Goal: Information Seeking & Learning: Find specific page/section

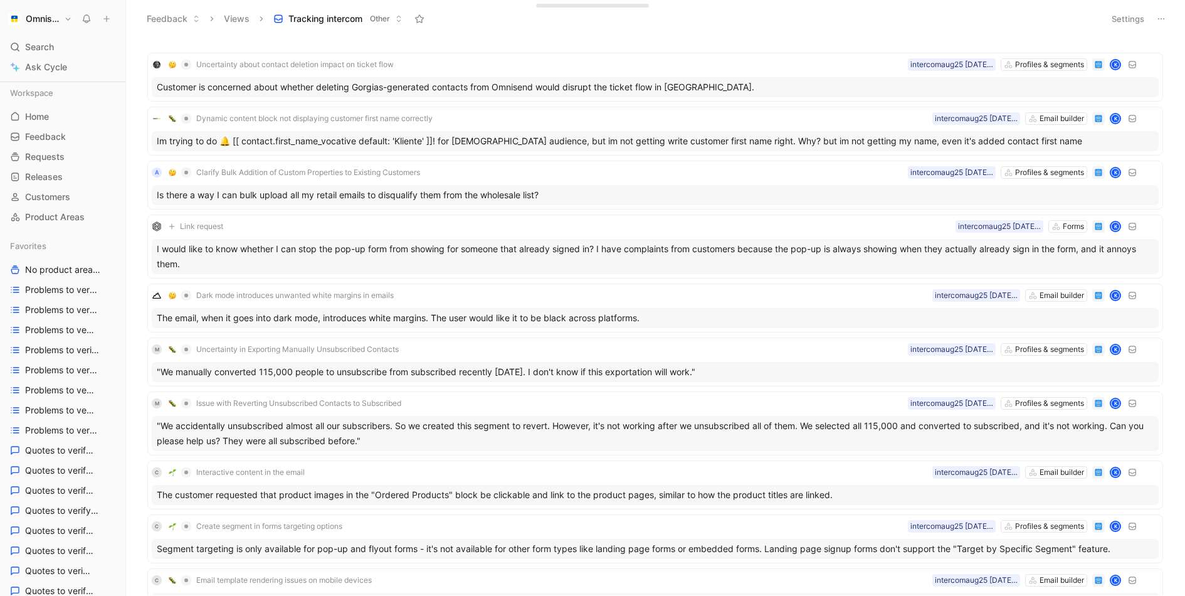
scroll to position [8, 0]
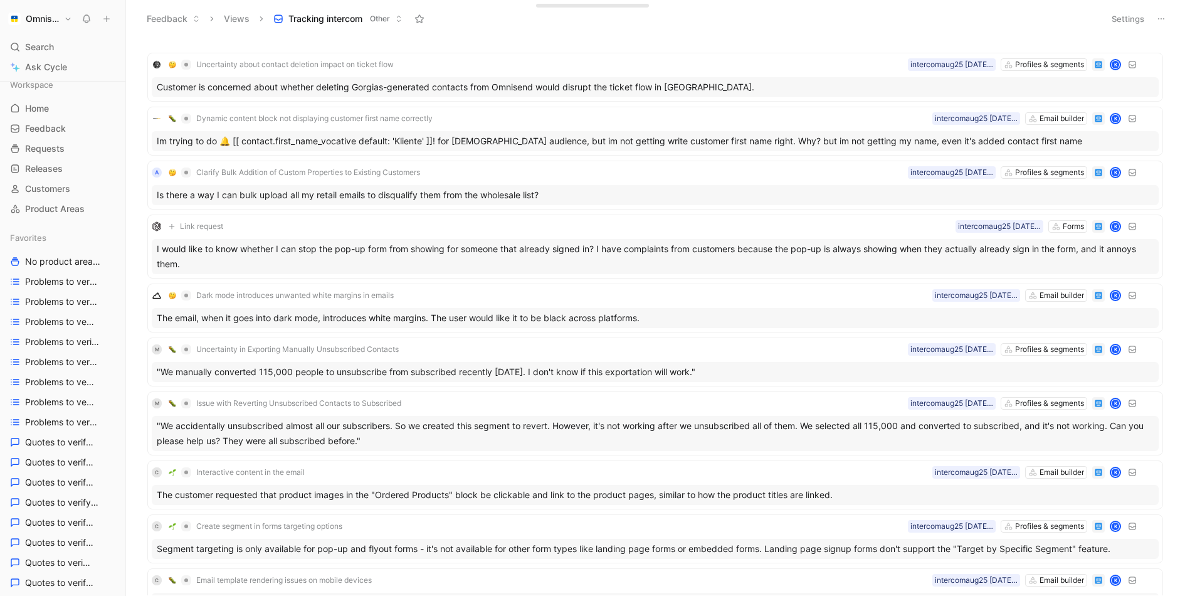
click at [49, 34] on div "Omnisend Search ⌘ K Ask Cycle Workspace Home G then H Feedback G then F Request…" at bounding box center [62, 298] width 125 height 596
click at [51, 48] on span "Search" at bounding box center [39, 47] width 29 height 15
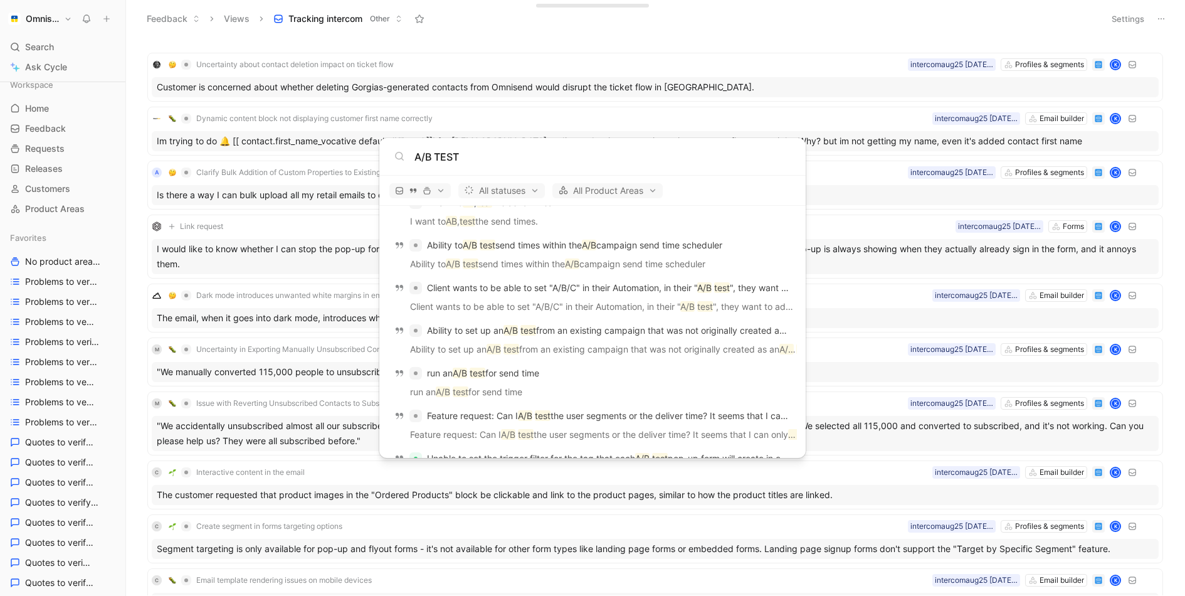
scroll to position [909, 0]
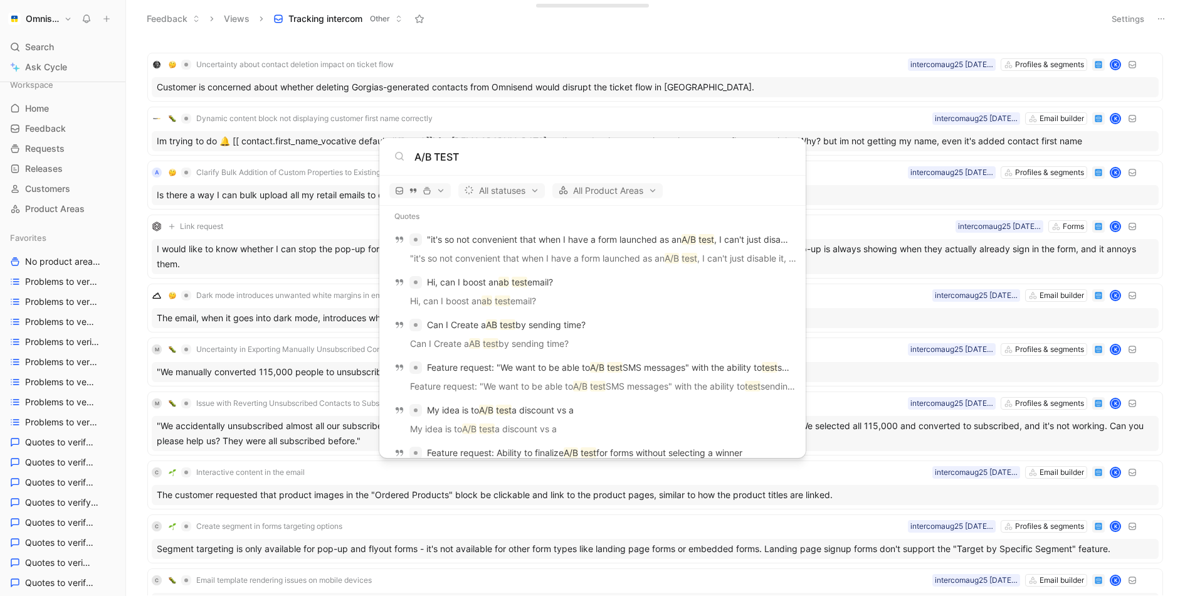
type input "A/B TEST"
click at [24, 50] on body "Omnisend Search ⌘ K Ask Cycle Workspace Home G then H Feedback G then F Request…" at bounding box center [592, 298] width 1185 height 596
click at [26, 65] on span "Ask Cycle" at bounding box center [46, 67] width 42 height 15
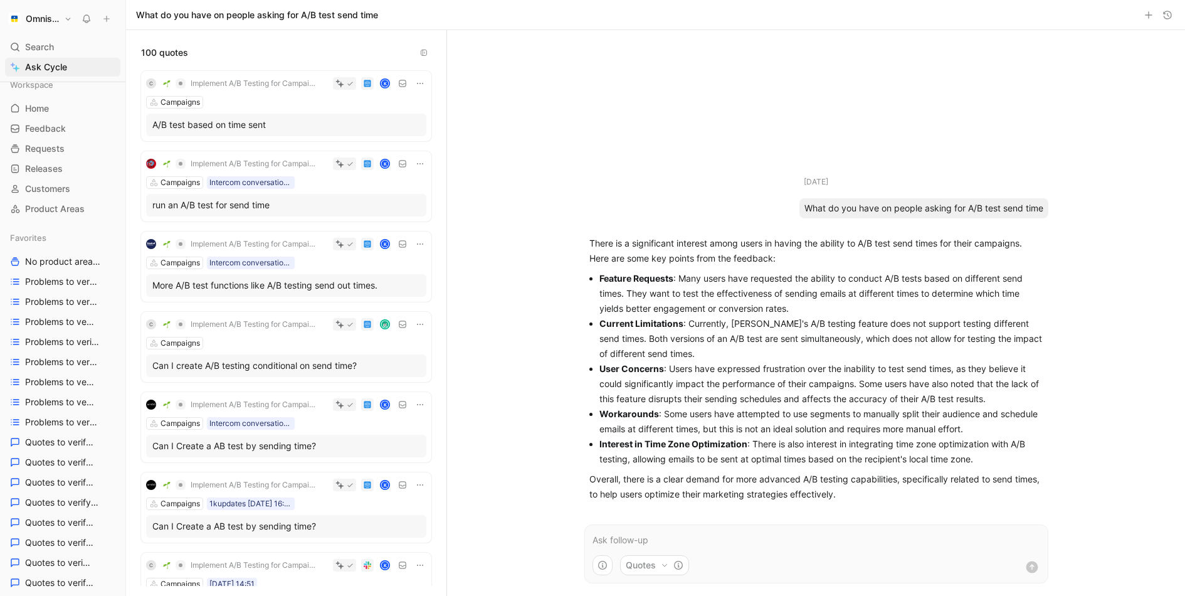
click at [278, 117] on div "A/B test based on time sent" at bounding box center [286, 124] width 268 height 15
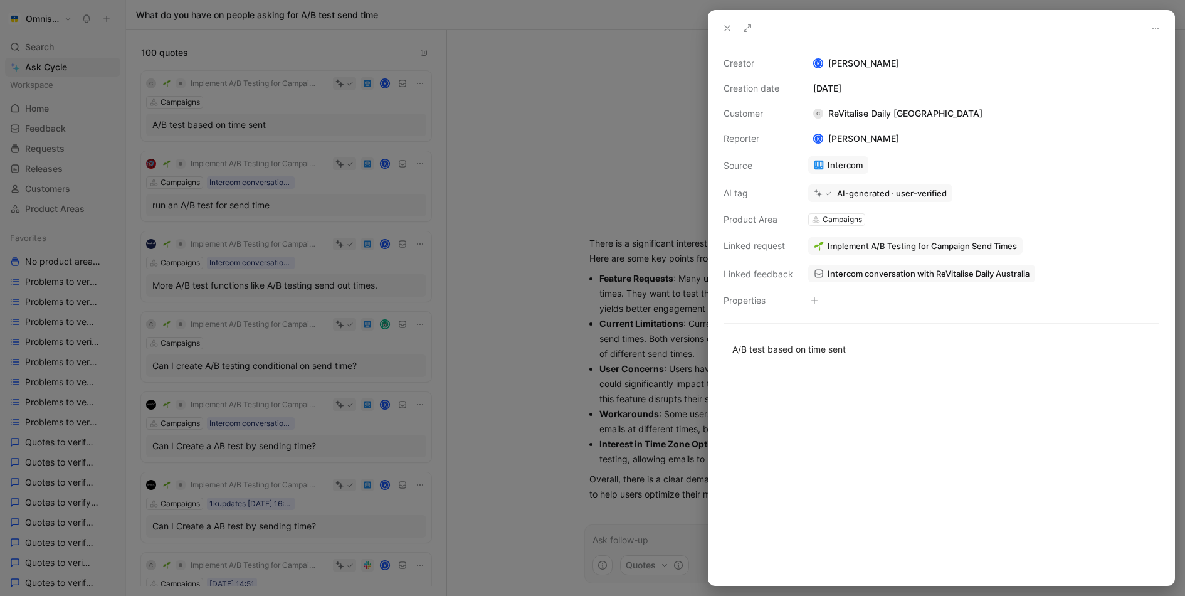
click at [912, 248] on span "Implement A/B Testing for Campaign Send Times" at bounding box center [922, 245] width 189 height 11
click at [850, 221] on button "Open" at bounding box center [833, 220] width 45 height 18
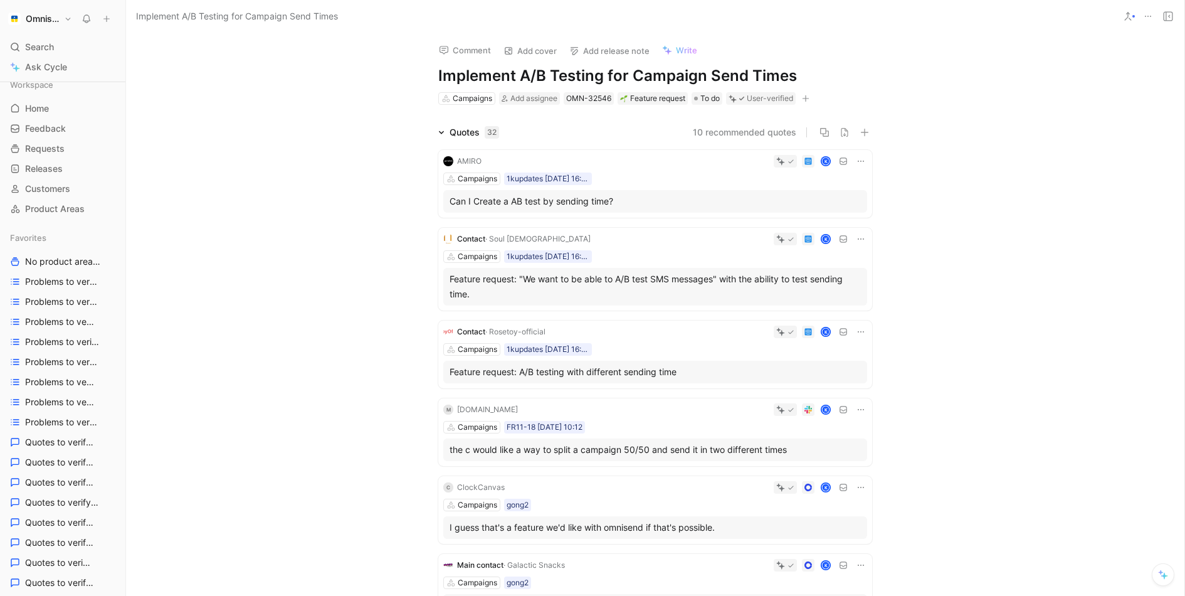
drag, startPoint x: 427, startPoint y: 69, endPoint x: 843, endPoint y: 72, distance: 416.4
click at [843, 72] on div "Comment Add cover Add release note Write Implement A/B Testing for Campaign Sen…" at bounding box center [655, 69] width 482 height 73
drag, startPoint x: 843, startPoint y: 72, endPoint x: 430, endPoint y: 72, distance: 413.8
click at [430, 72] on div "Comment Add cover Add release note Write Implement A/B Testing for Campaign Sen…" at bounding box center [655, 69] width 482 height 73
copy h1 "Implement A/B Testing for Campaign Send Times"
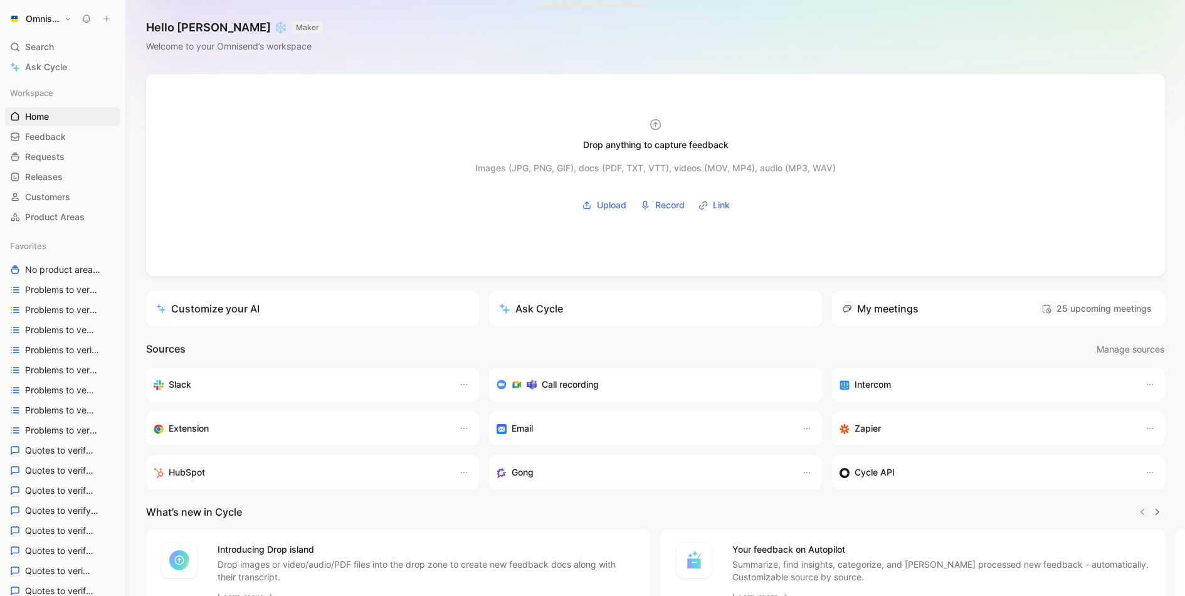
click at [68, 24] on button "Omnisend" at bounding box center [40, 19] width 70 height 18
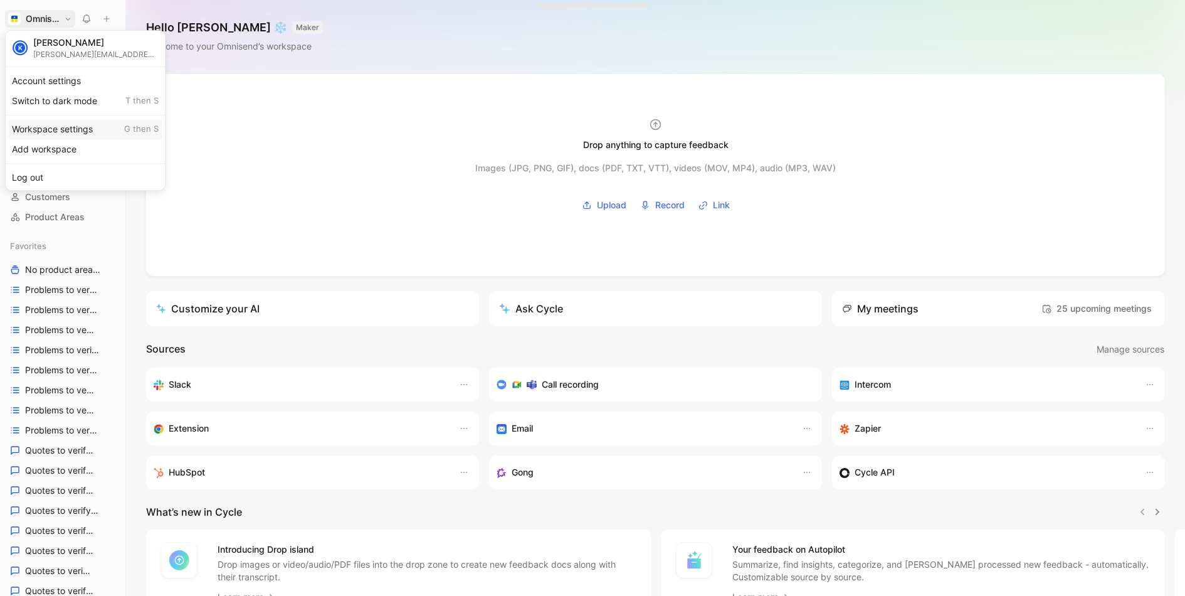
click at [82, 135] on div "Workspace settings G then S" at bounding box center [85, 129] width 154 height 20
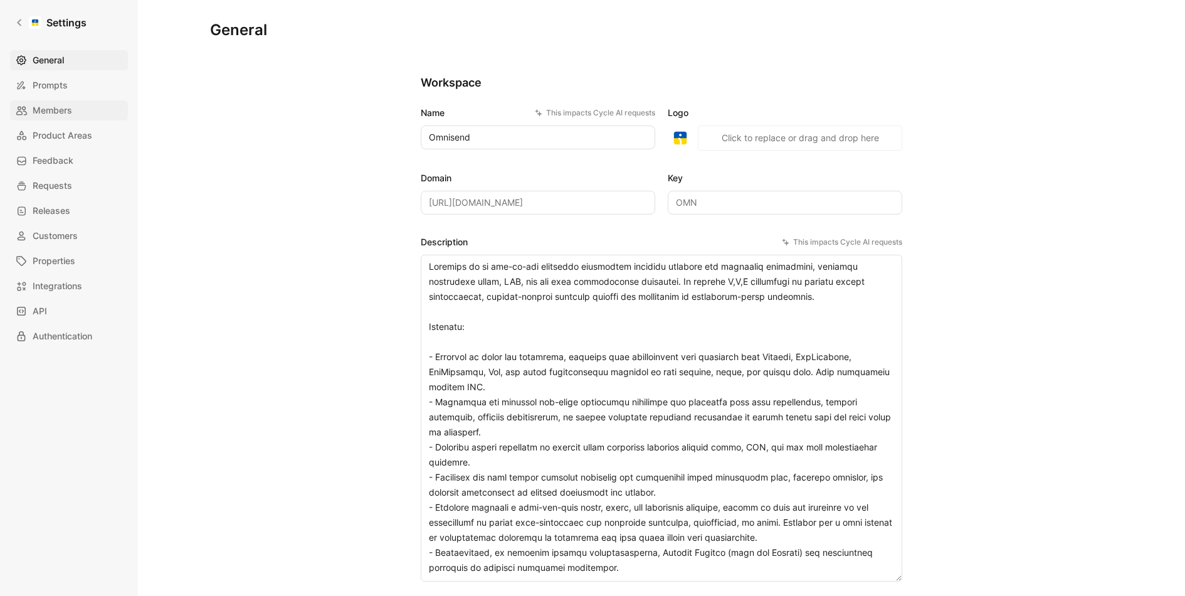
click at [67, 118] on link "Members" at bounding box center [69, 110] width 118 height 20
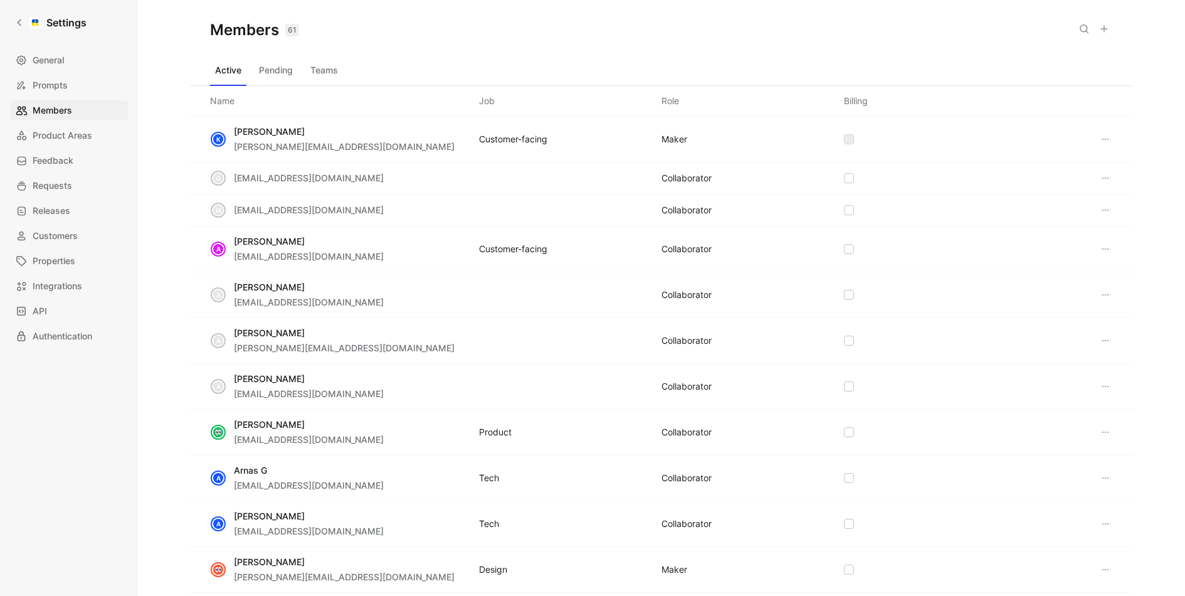
click at [1082, 26] on icon at bounding box center [1084, 29] width 10 height 10
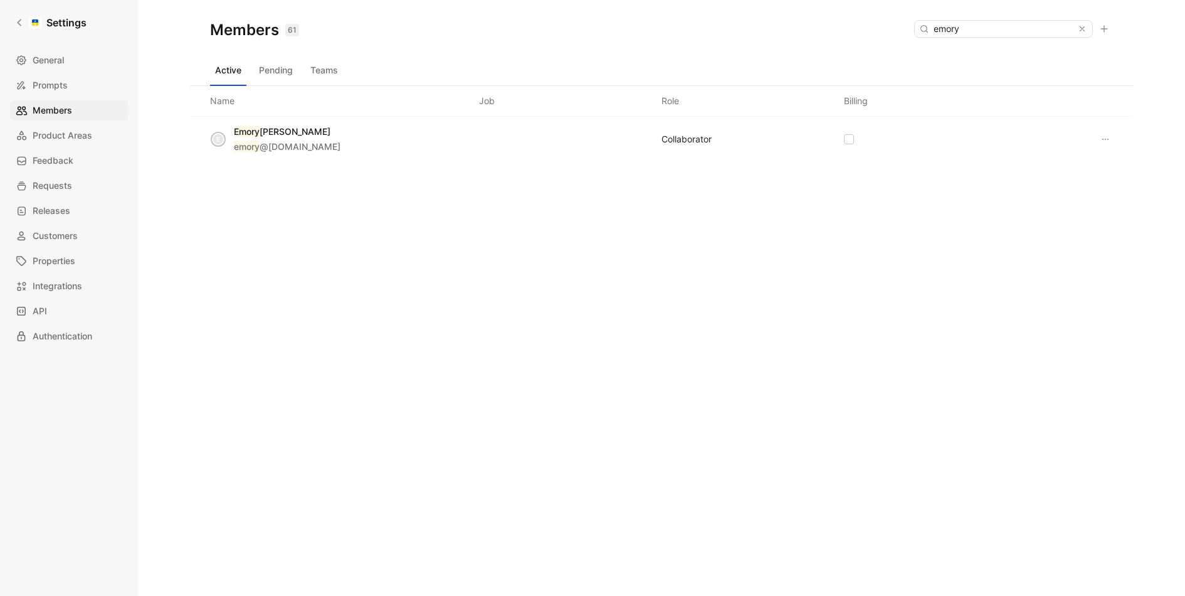
type input "emory"
click at [1112, 134] on button at bounding box center [1105, 139] width 15 height 15
click at [1107, 179] on div "Remove" at bounding box center [1070, 182] width 85 height 19
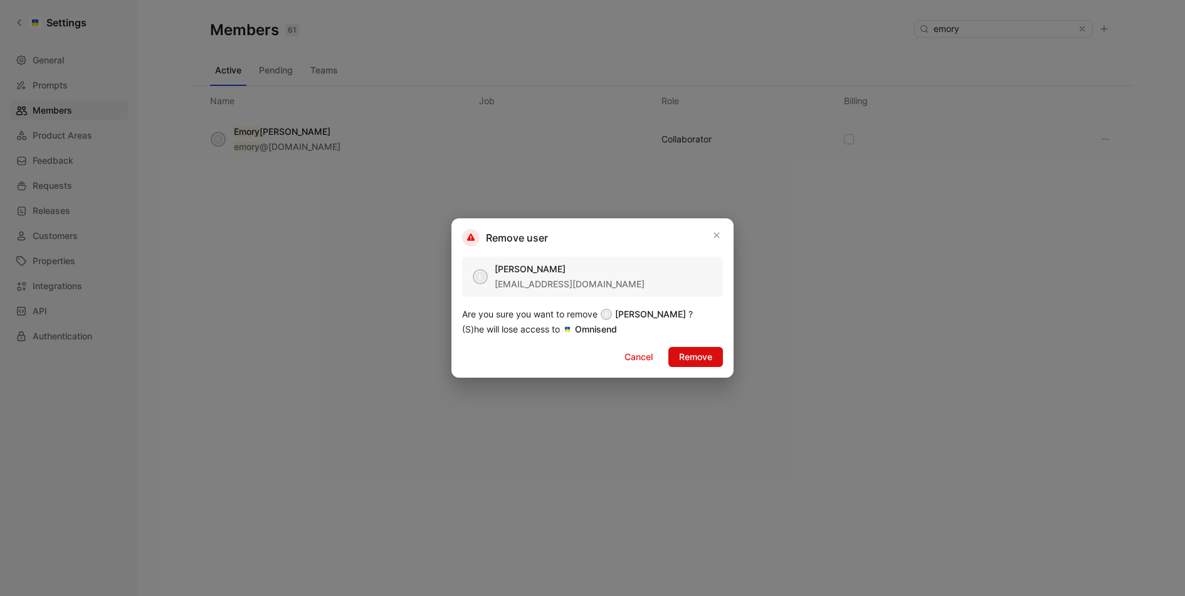
click at [696, 359] on span "Remove" at bounding box center [695, 356] width 33 height 15
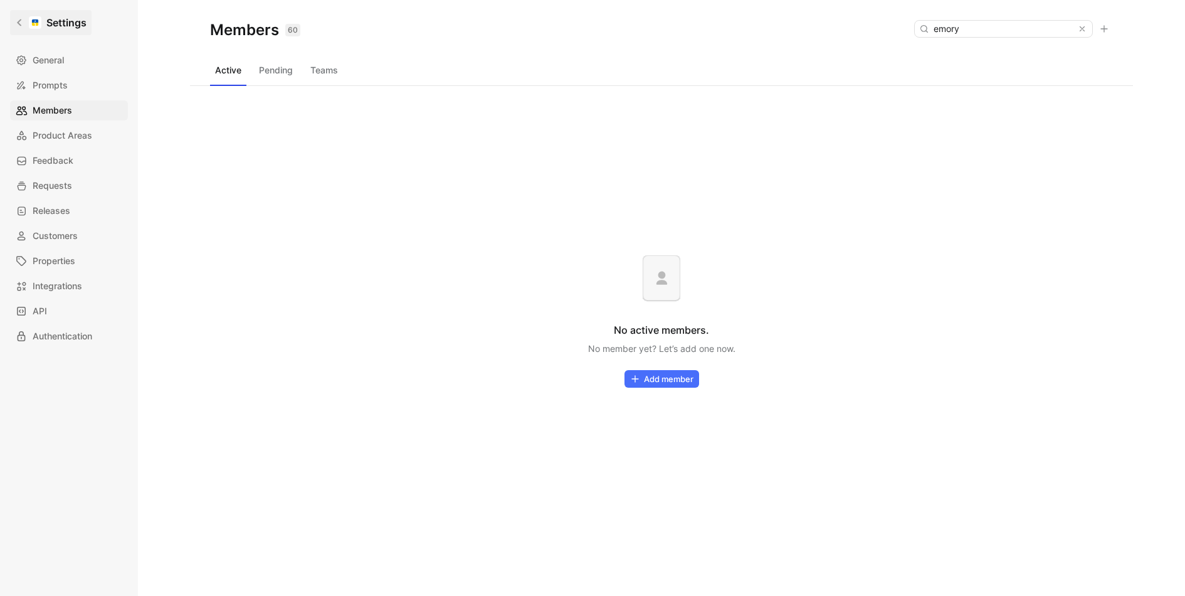
click at [34, 20] on div at bounding box center [35, 22] width 13 height 13
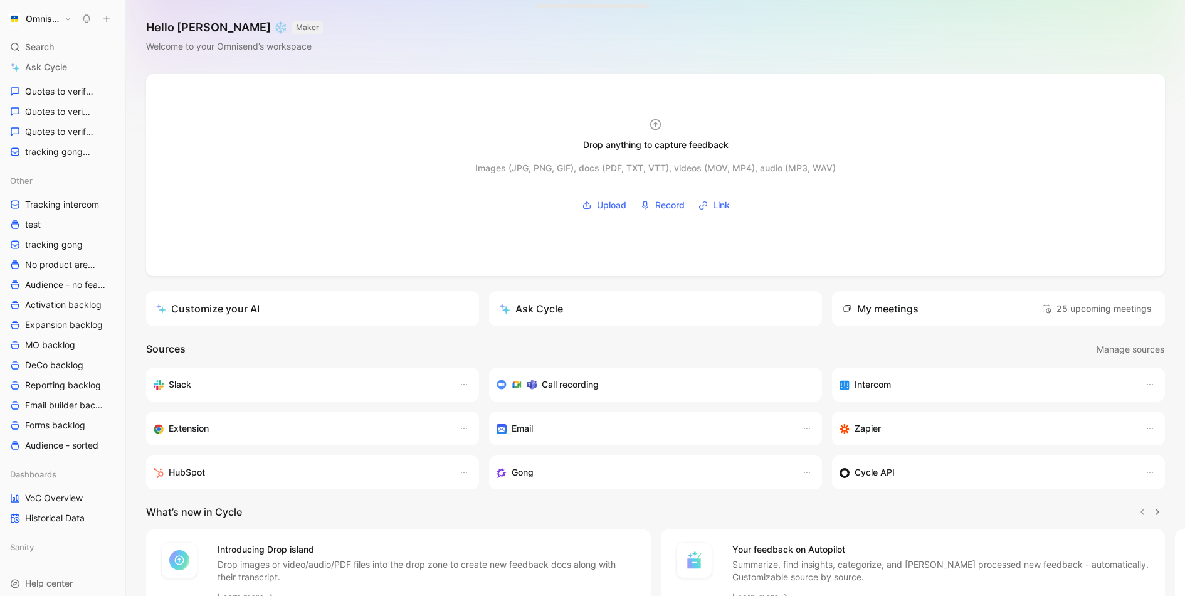
scroll to position [487, 0]
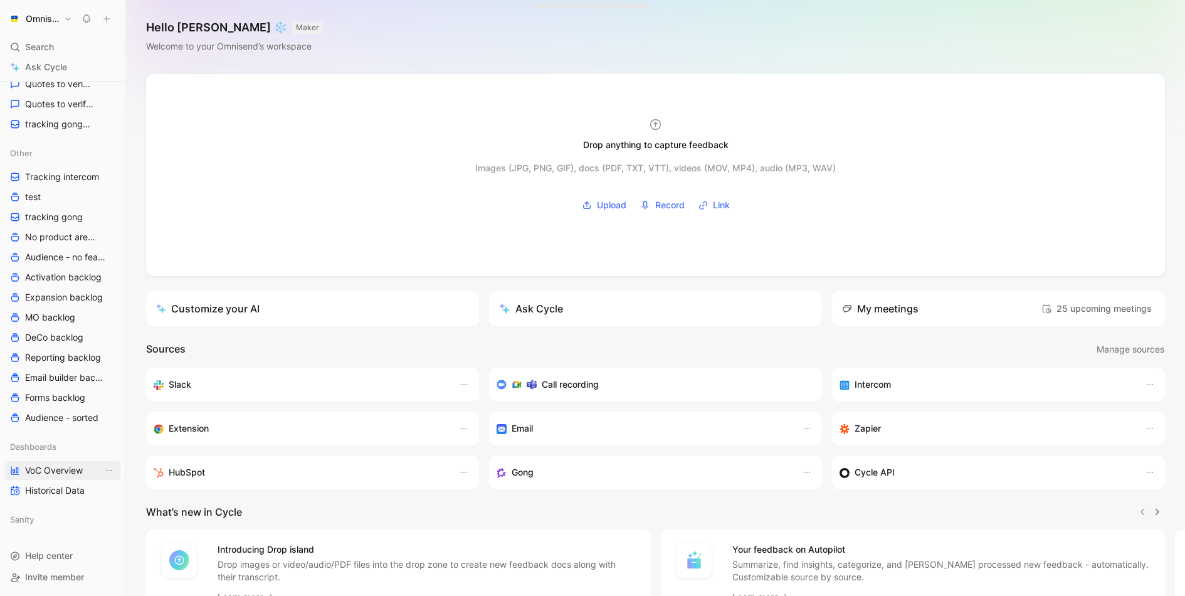
click at [68, 464] on span "VoC Overview" at bounding box center [54, 470] width 58 height 13
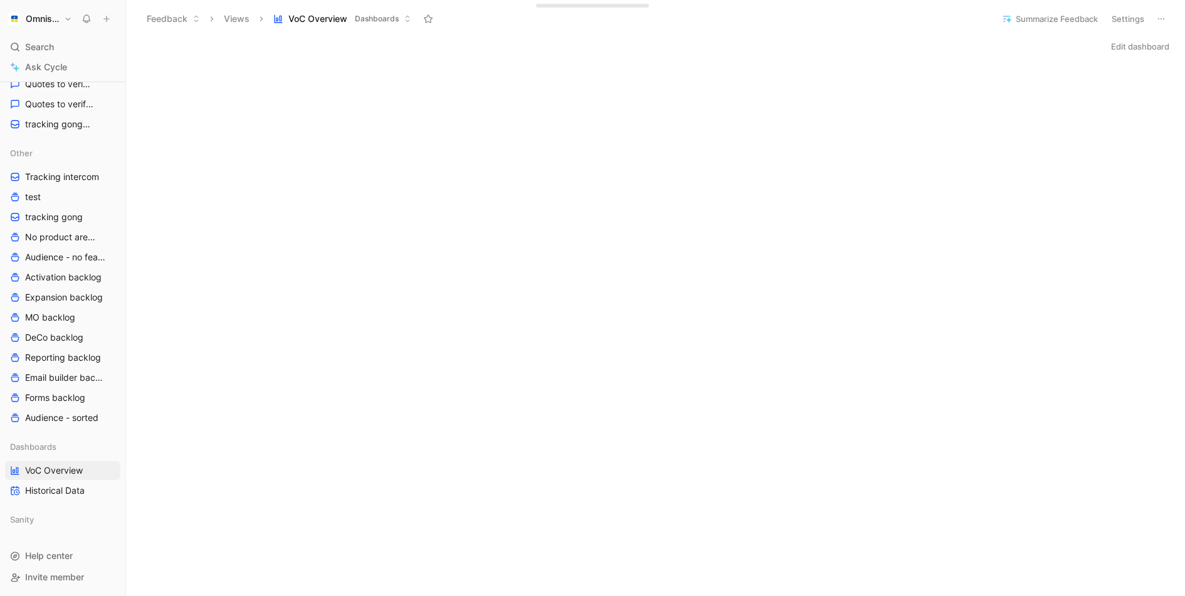
click at [855, 42] on div "Edit dashboard" at bounding box center [655, 47] width 1059 height 18
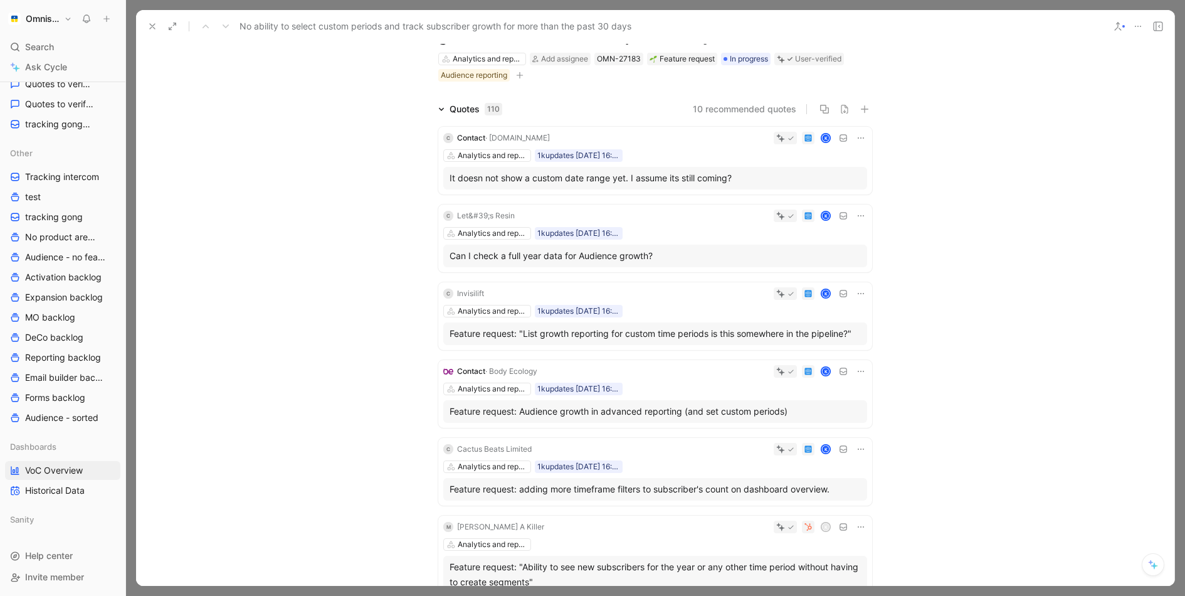
scroll to position [76, 0]
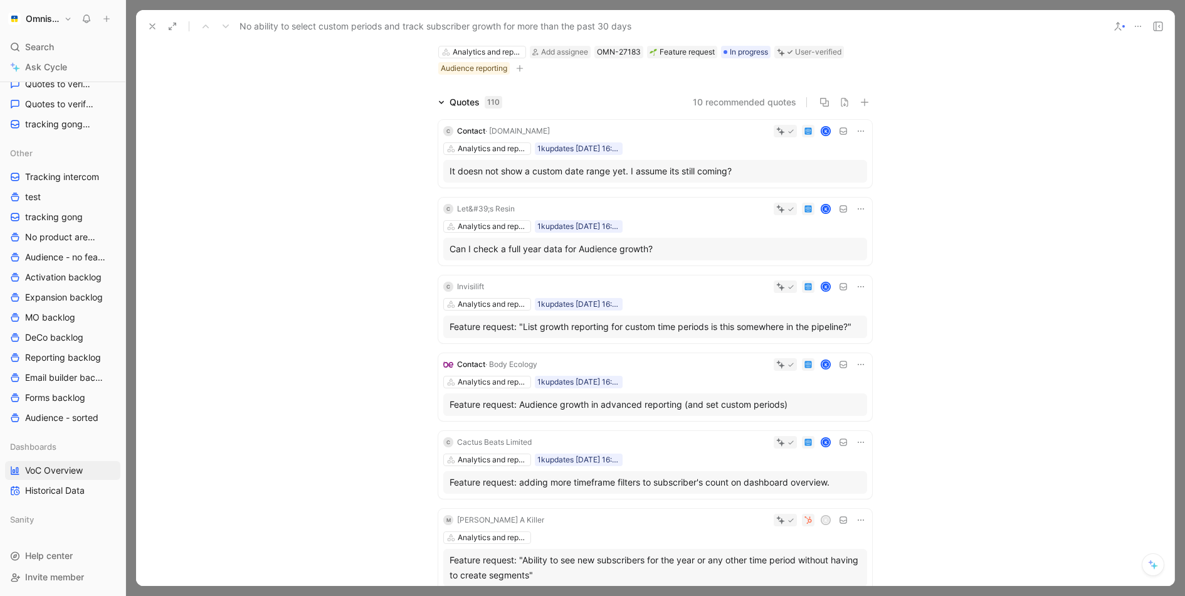
click at [151, 26] on use at bounding box center [152, 26] width 5 height 5
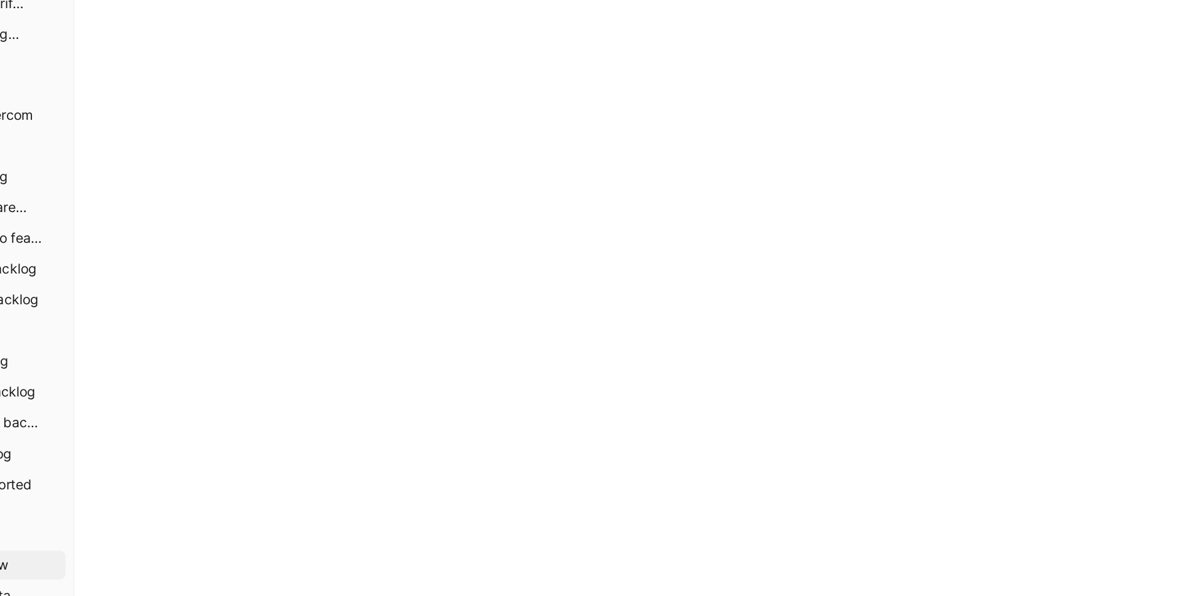
scroll to position [880, 0]
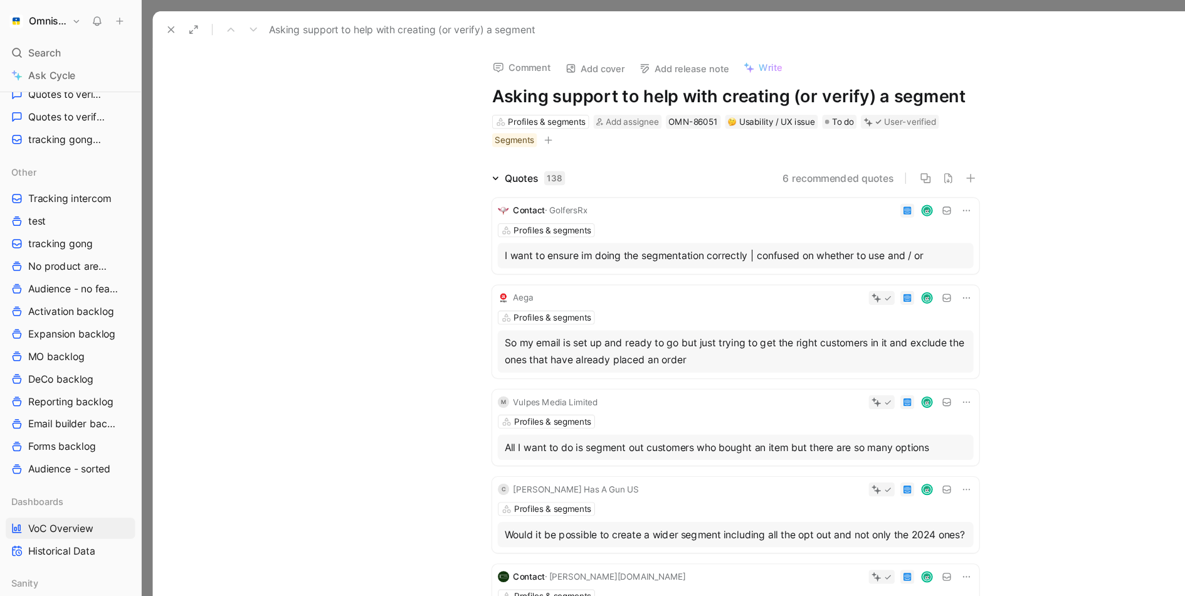
click at [147, 19] on button at bounding box center [153, 27] width 18 height 18
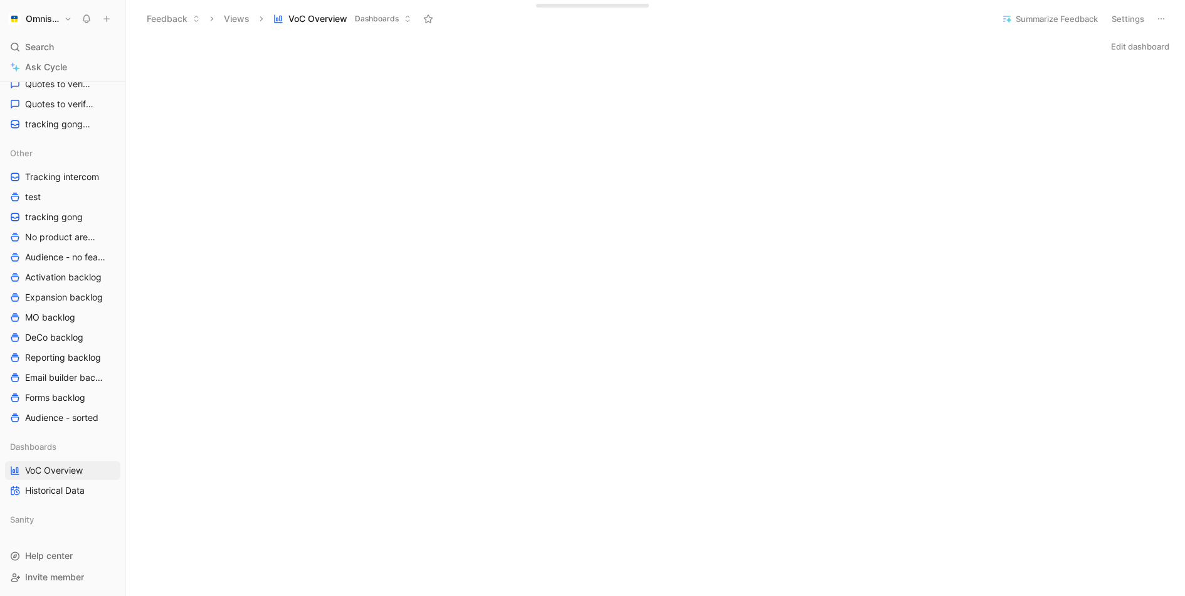
click at [821, 29] on div "Feedback Views VoC Overview Dashboards" at bounding box center [564, 18] width 848 height 21
click at [715, 43] on div "Edit dashboard" at bounding box center [655, 47] width 1059 height 18
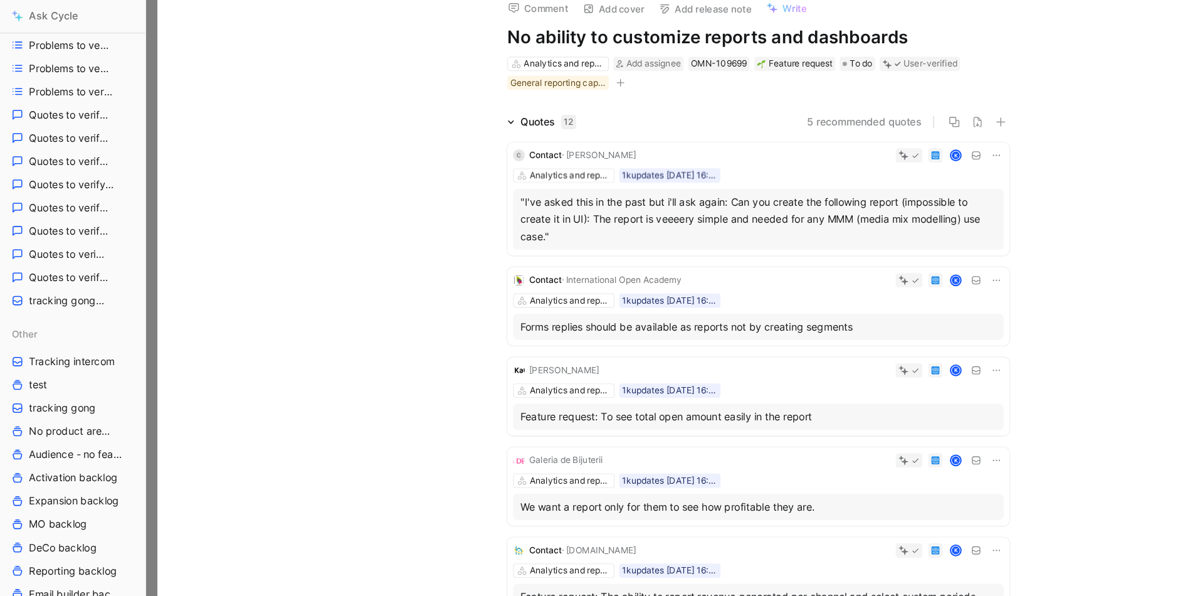
scroll to position [113, 0]
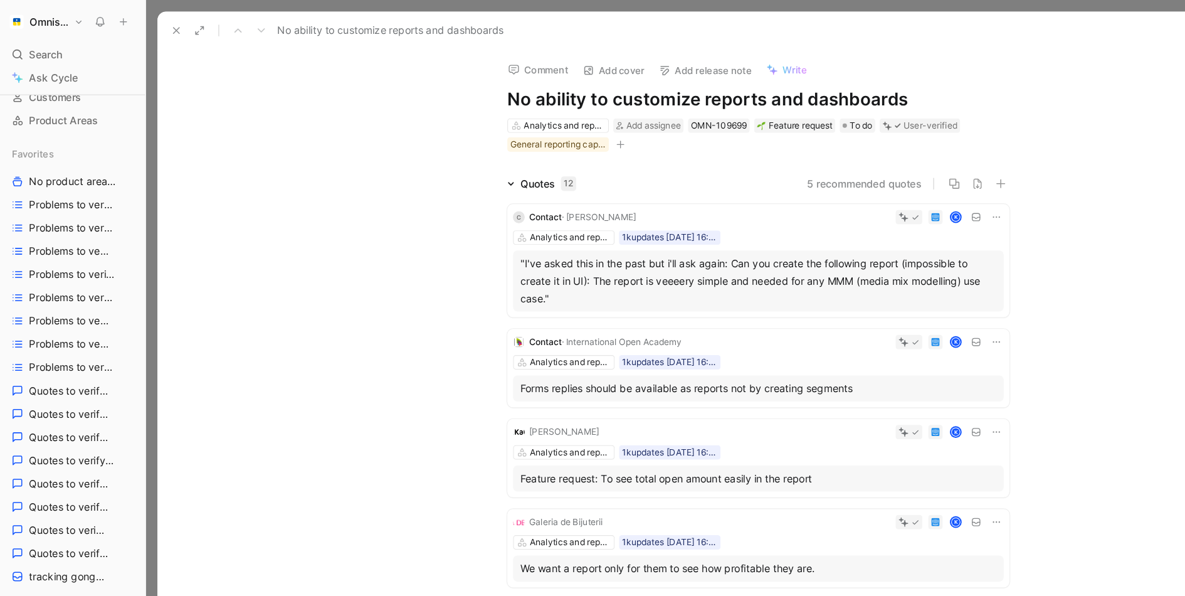
click at [156, 31] on button at bounding box center [153, 27] width 18 height 18
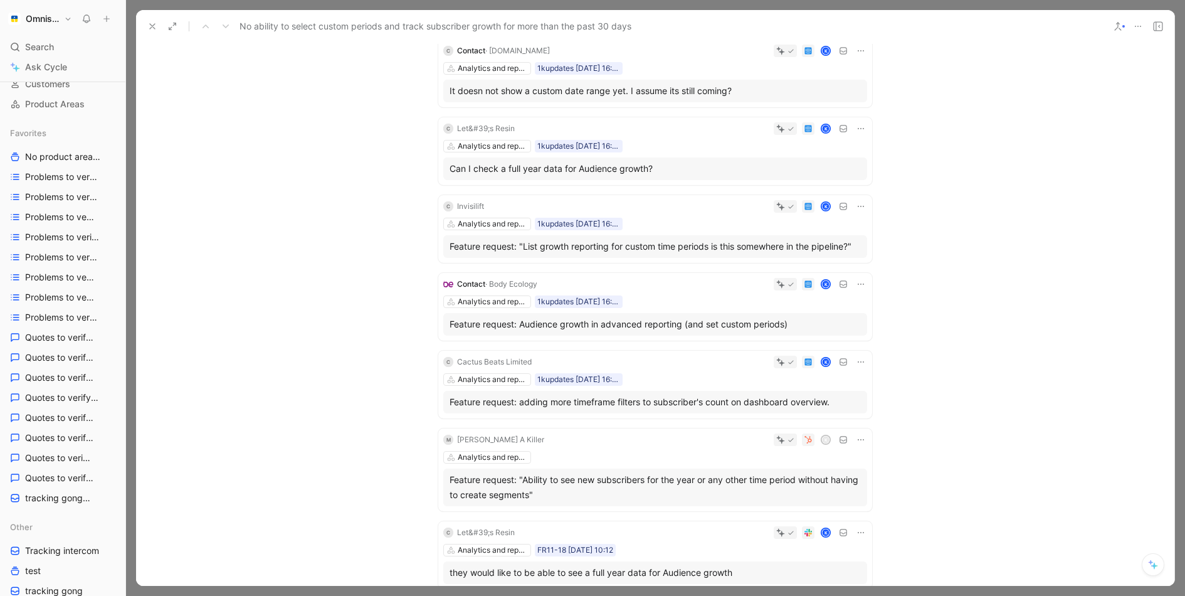
scroll to position [151, 0]
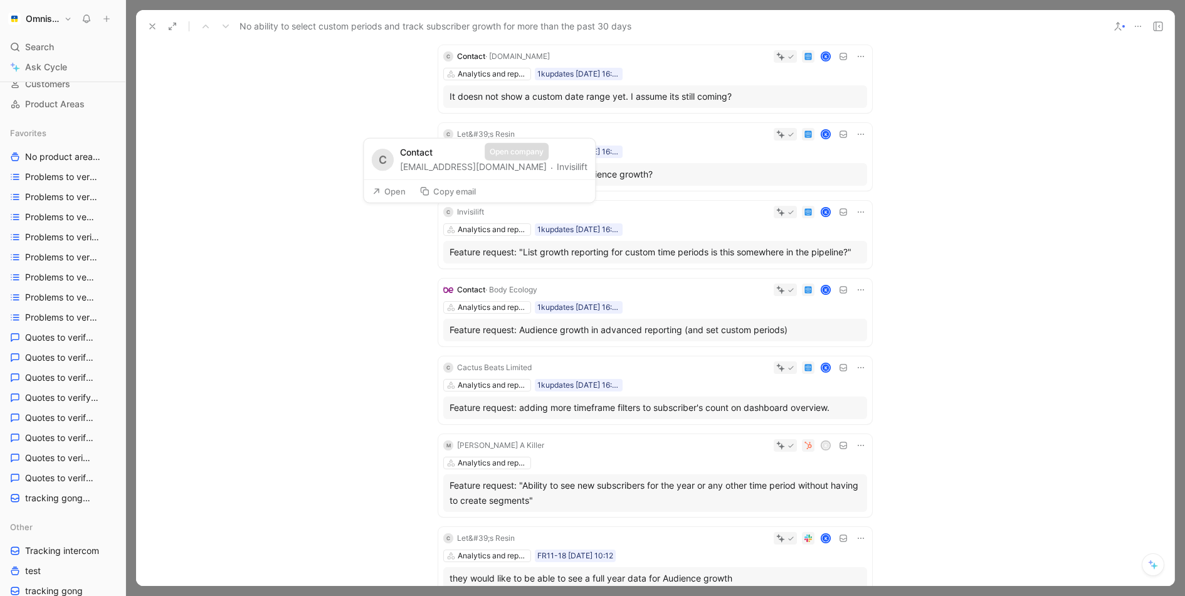
click at [557, 164] on button "Invisilift" at bounding box center [572, 166] width 31 height 15
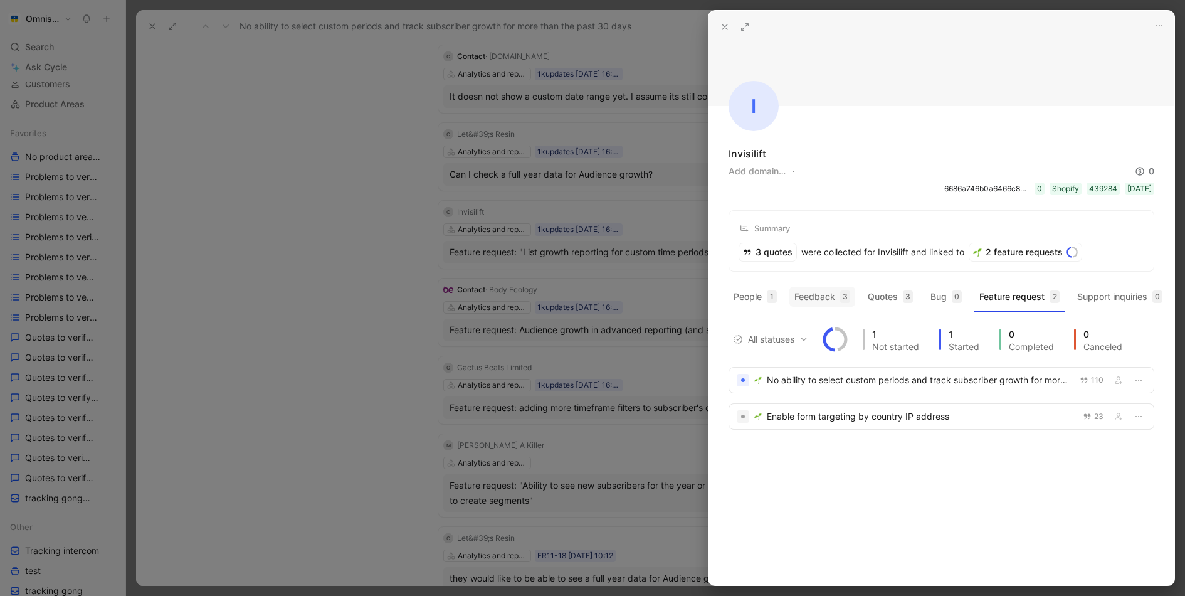
click at [823, 294] on button "Feedback 3" at bounding box center [822, 297] width 66 height 20
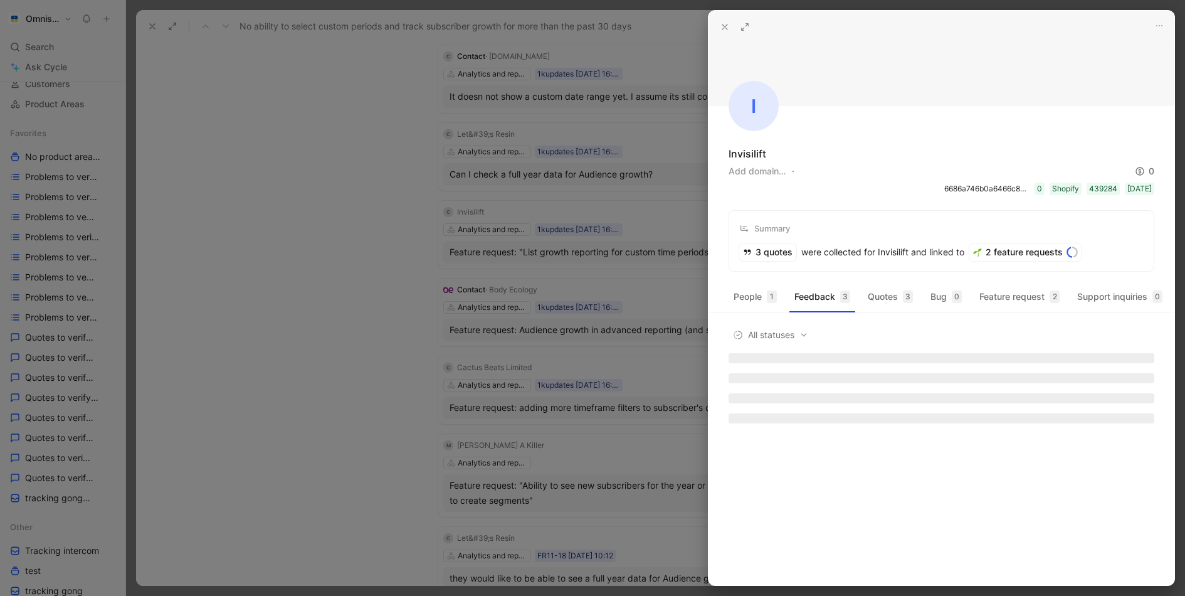
click at [644, 231] on div at bounding box center [592, 298] width 1185 height 596
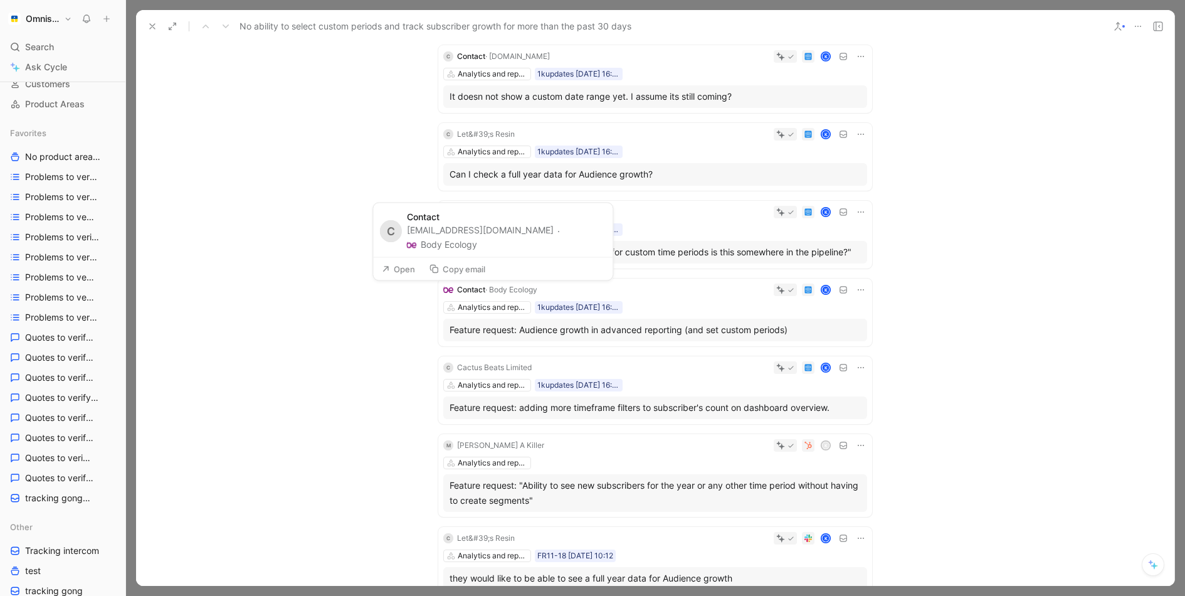
click at [477, 249] on button "Body Ecology" at bounding box center [442, 244] width 70 height 15
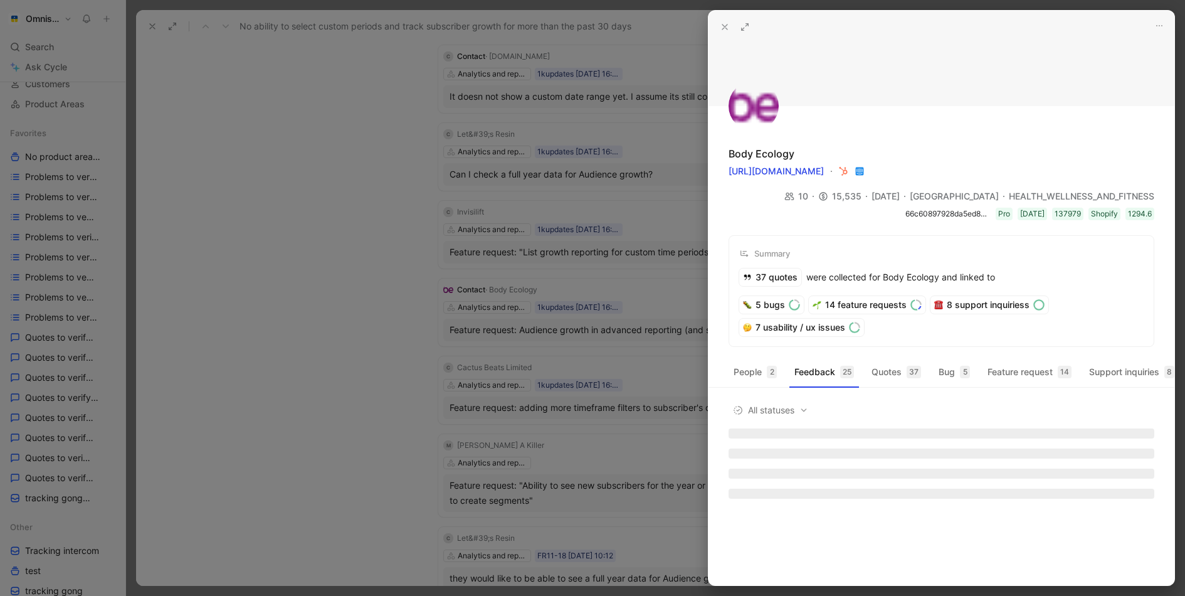
click at [560, 170] on div at bounding box center [592, 298] width 1185 height 596
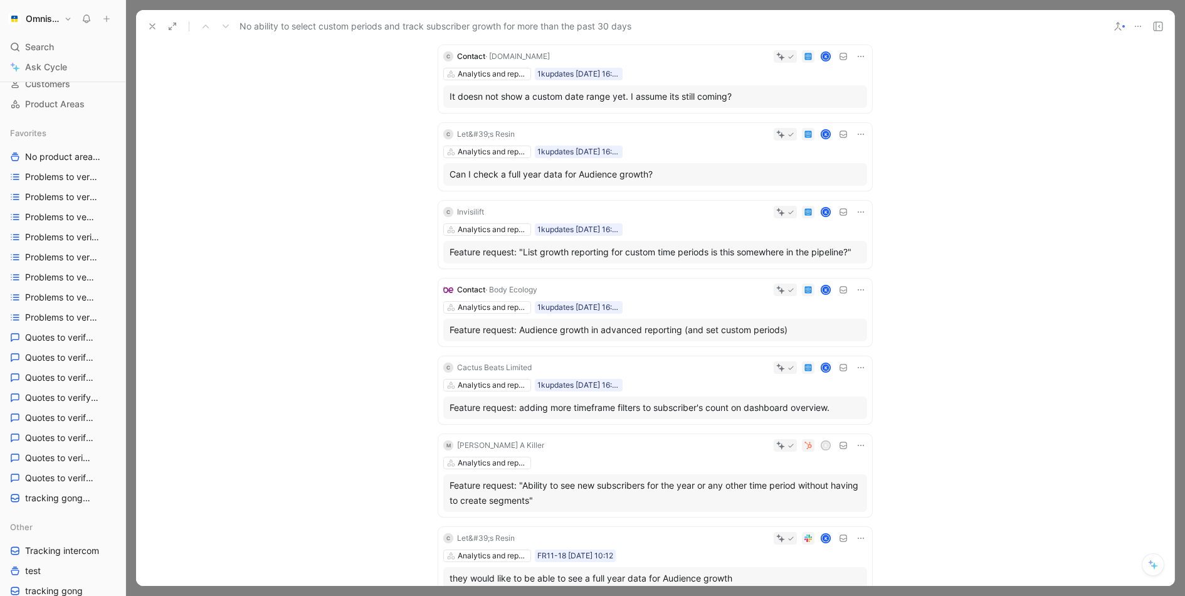
click at [600, 289] on div "K" at bounding box center [704, 289] width 325 height 13
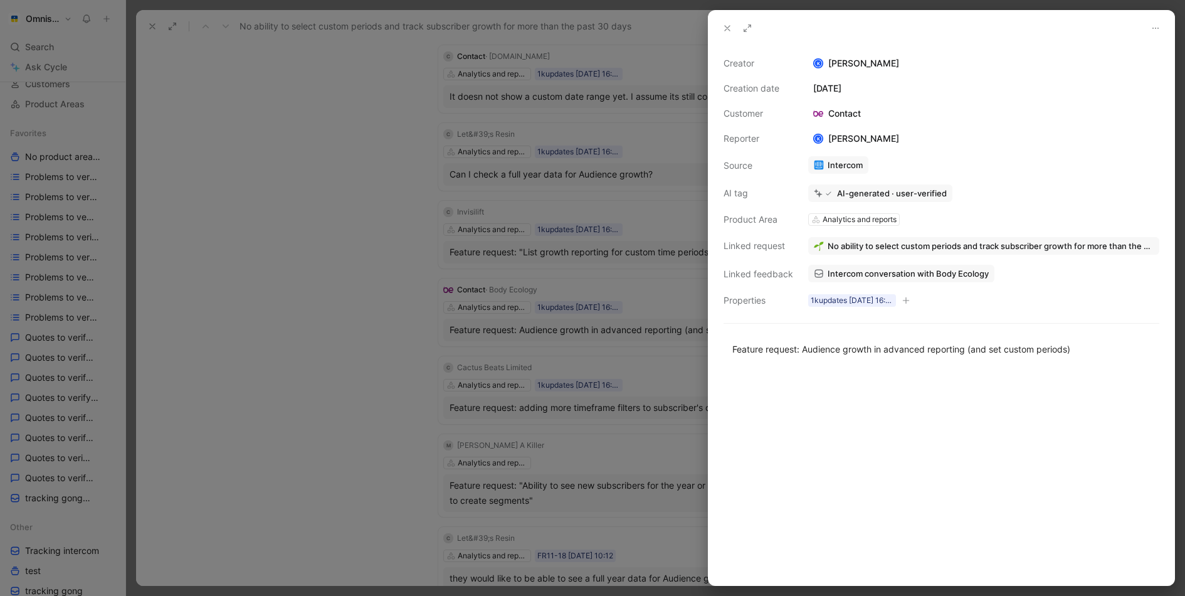
click at [629, 181] on div at bounding box center [592, 298] width 1185 height 596
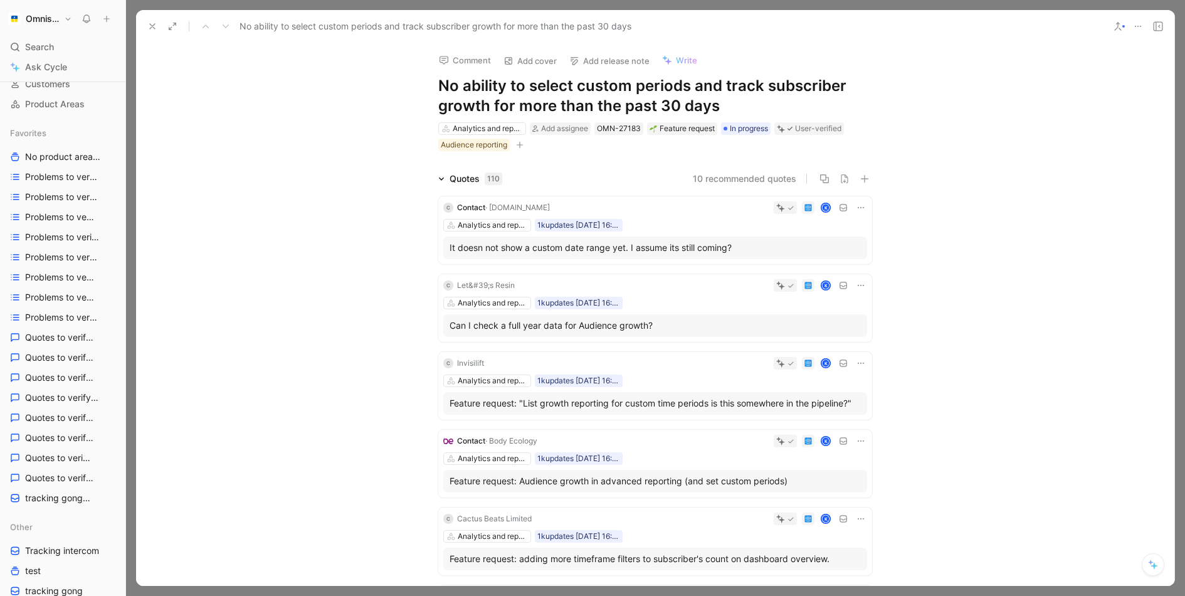
click at [149, 32] on button at bounding box center [153, 27] width 18 height 18
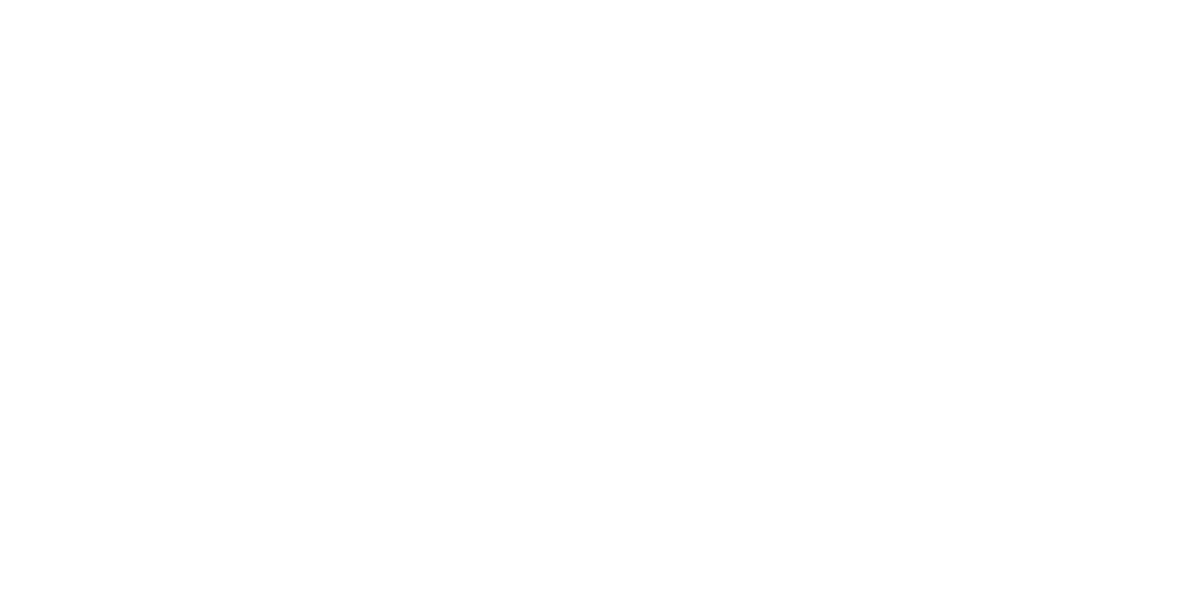
scroll to position [542, 0]
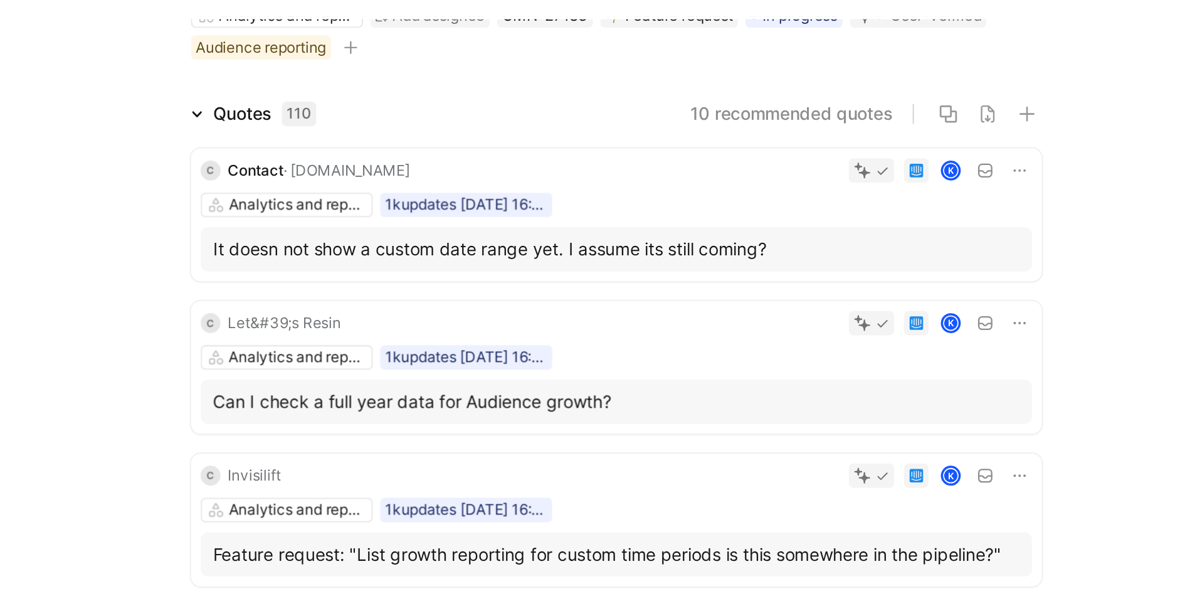
scroll to position [99, 0]
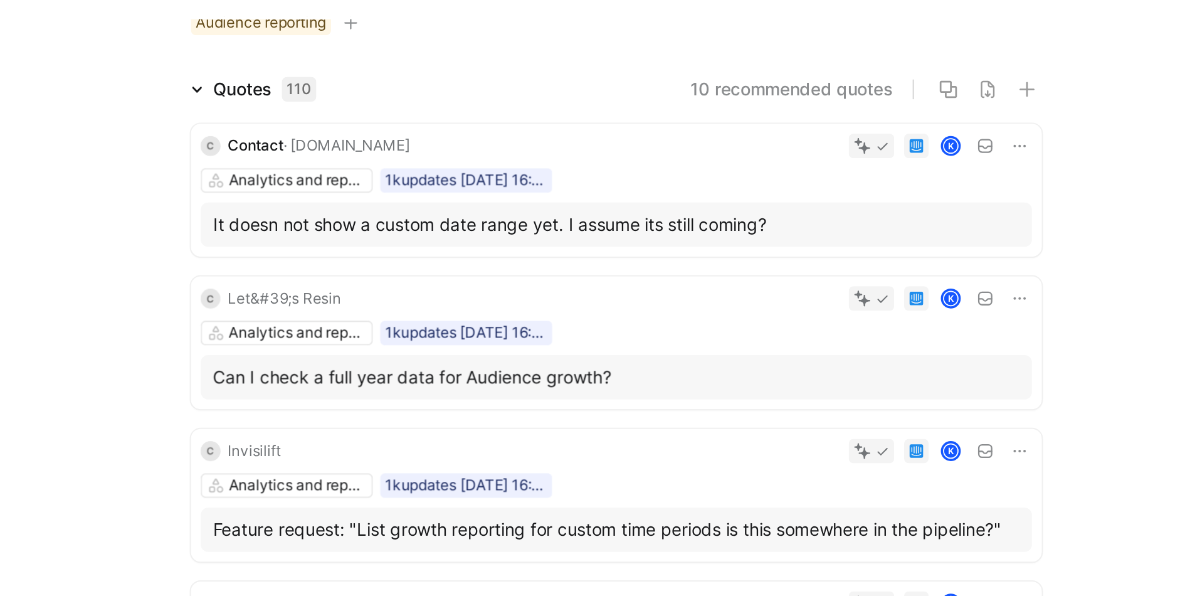
drag, startPoint x: 663, startPoint y: 230, endPoint x: 451, endPoint y: 227, distance: 211.3
click at [451, 227] on div "Can I check a full year data for Audience growth?" at bounding box center [655, 226] width 411 height 15
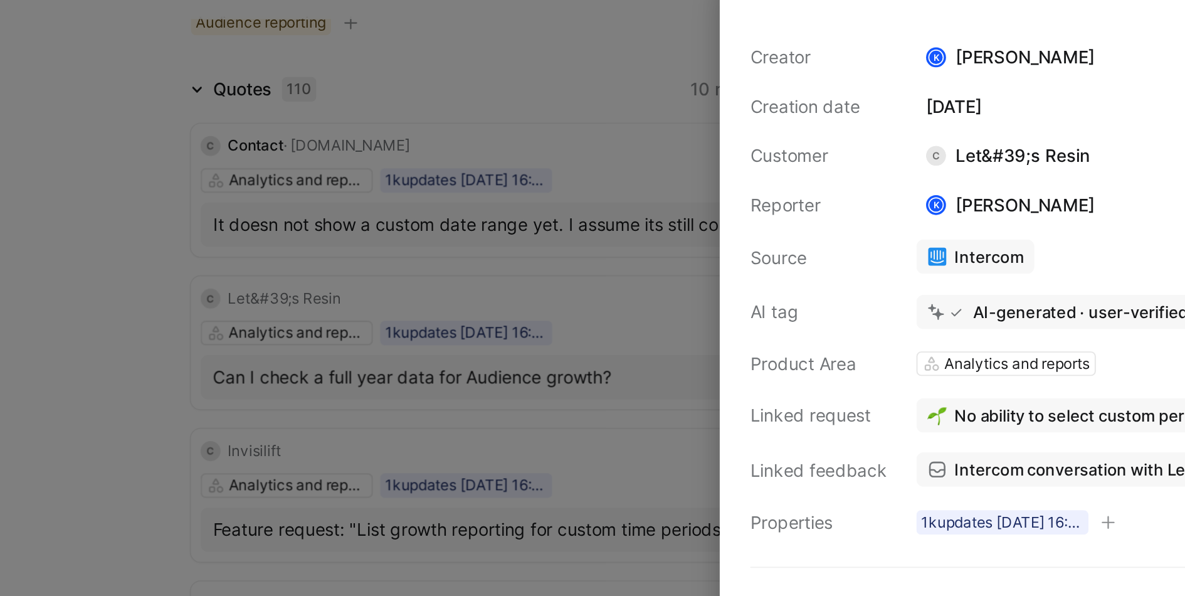
click at [627, 236] on div at bounding box center [592, 298] width 1185 height 596
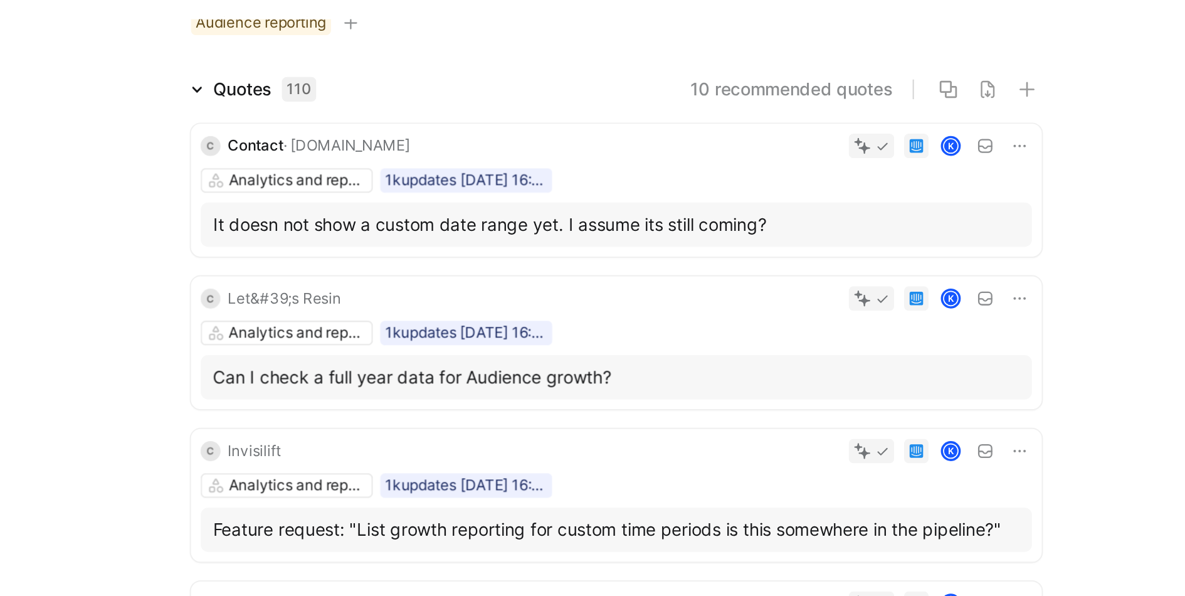
drag, startPoint x: 739, startPoint y: 148, endPoint x: 449, endPoint y: 151, distance: 289.7
click at [450, 151] on div "It doesn not show a custom date range yet. I assume its still coming?" at bounding box center [655, 148] width 411 height 15
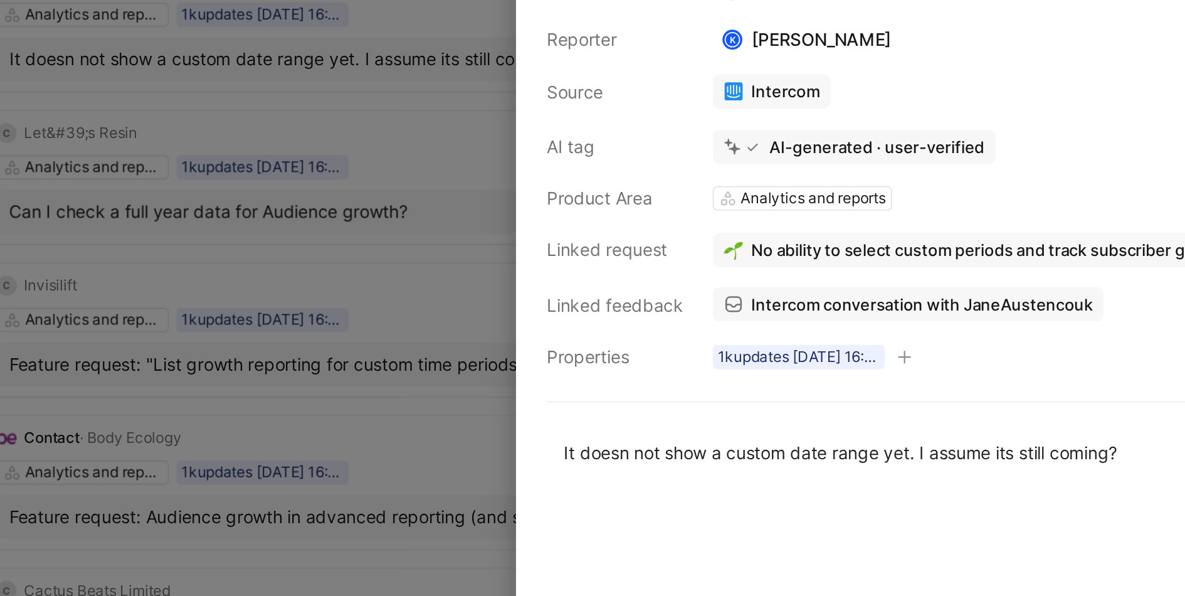
click at [848, 350] on div "It doesn not show a custom date range yet. I assume its still coming?" at bounding box center [941, 348] width 418 height 13
copy div "It doesn not show a custom date range yet. I assume its still coming?"
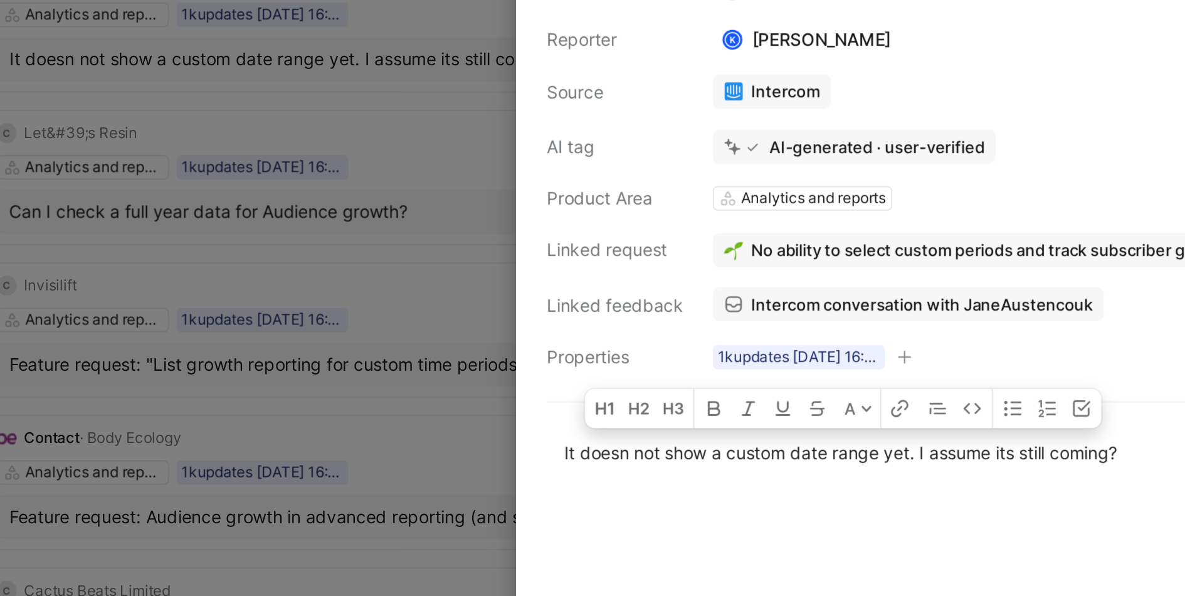
click at [751, 286] on div "Creator K Kasparas Toliušis Creation date August 26, 2025 Customer C Contact Re…" at bounding box center [942, 182] width 436 height 252
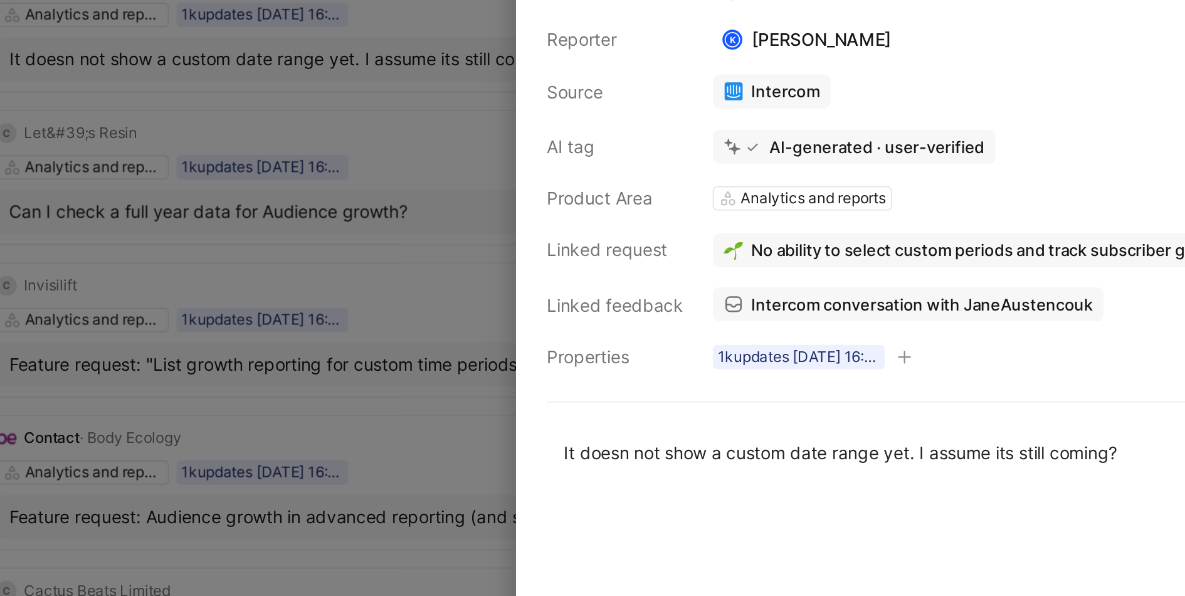
click at [751, 286] on div "Creator K Kasparas Toliušis Creation date August 26, 2025 Customer C Contact Re…" at bounding box center [942, 182] width 436 height 252
click at [640, 273] on div at bounding box center [592, 298] width 1185 height 596
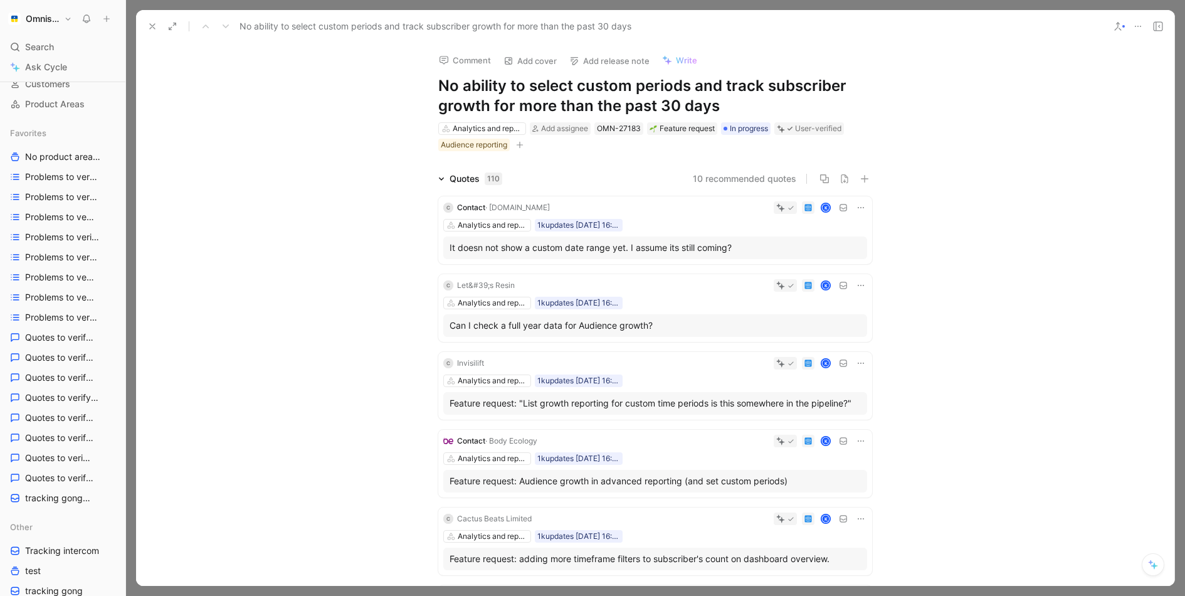
click at [154, 28] on icon at bounding box center [152, 26] width 10 height 10
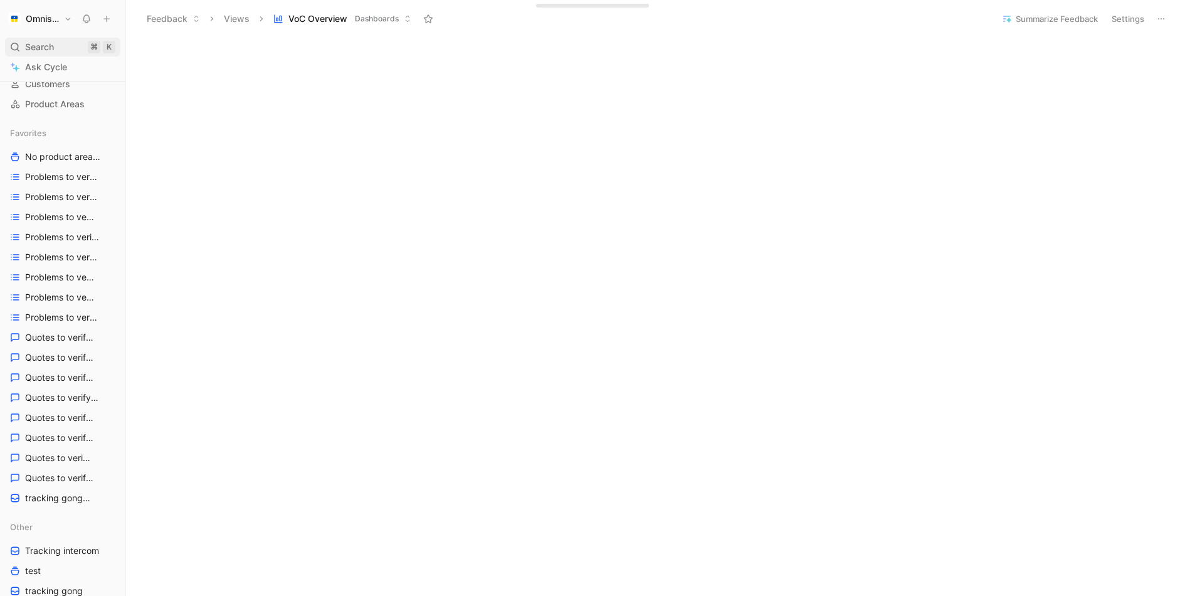
click at [45, 45] on span "Search" at bounding box center [39, 47] width 29 height 15
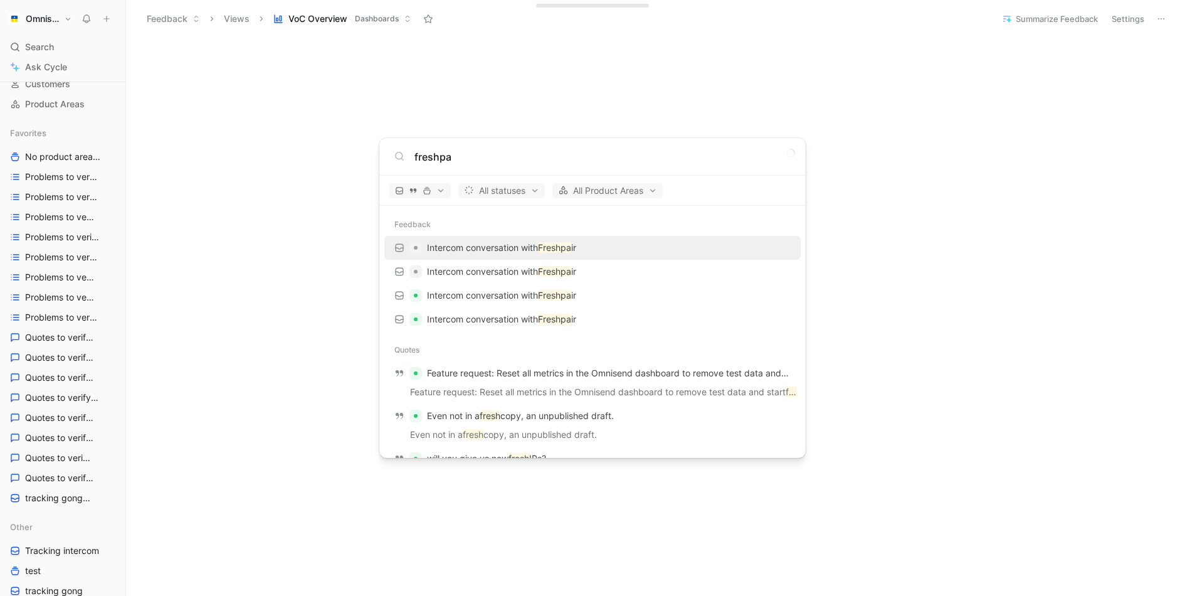
type input "freshpa"
click at [506, 251] on p "Intercom conversation with Freshpa ir" at bounding box center [501, 247] width 149 height 15
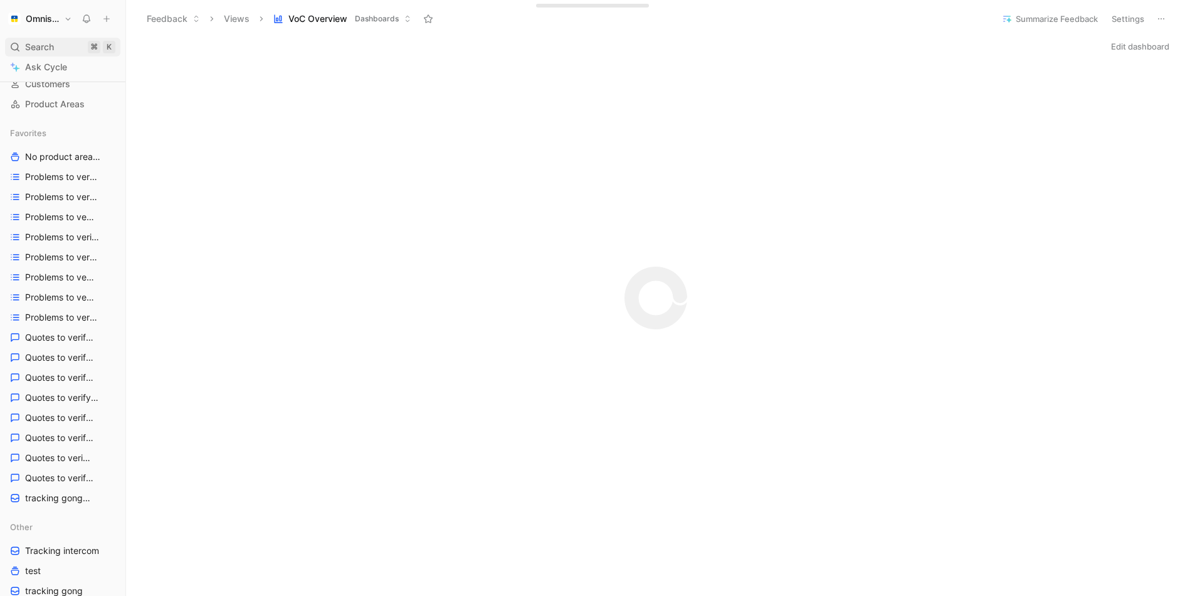
click at [55, 50] on div "Search ⌘ K" at bounding box center [62, 47] width 115 height 19
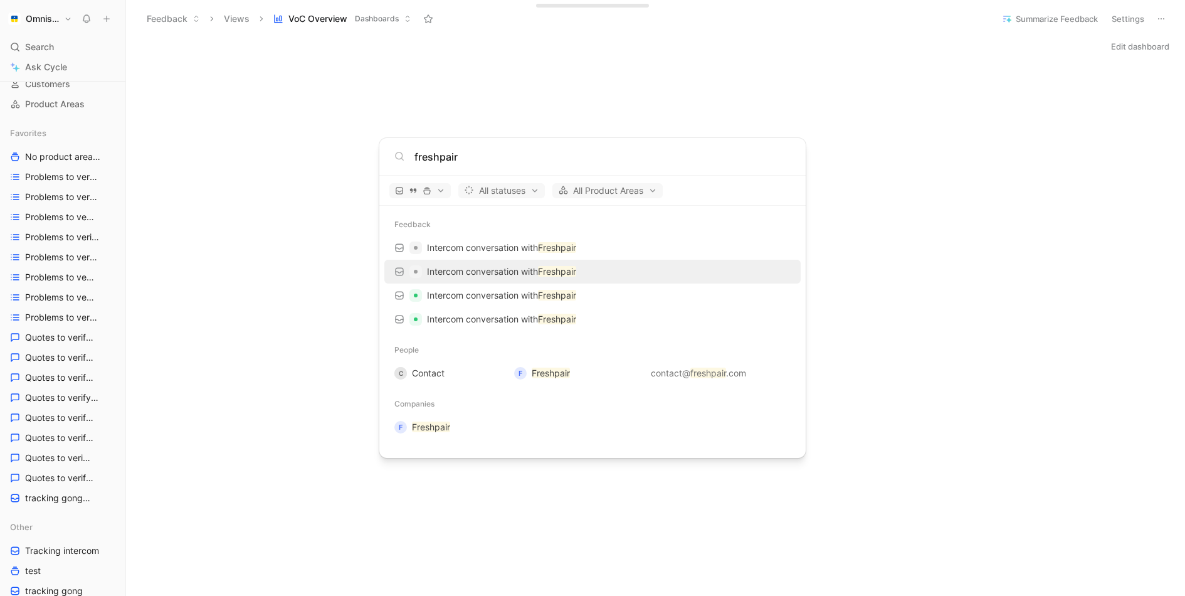
type input "freshpair"
click at [512, 271] on p "Intercom conversation with Freshpair" at bounding box center [501, 271] width 149 height 15
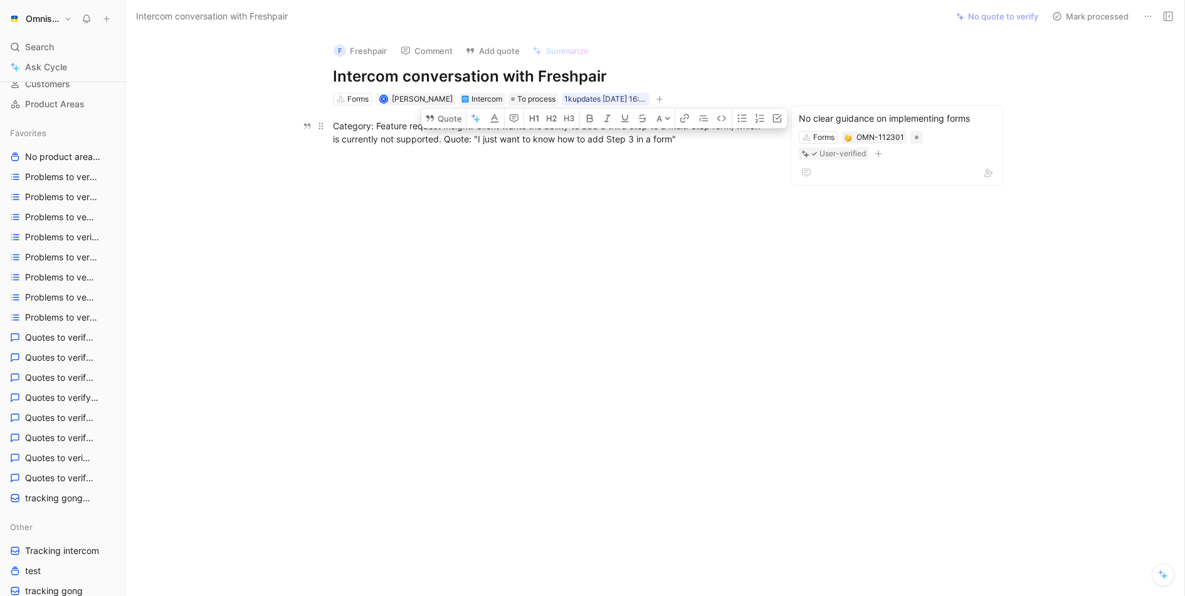
drag, startPoint x: 505, startPoint y: 139, endPoint x: 702, endPoint y: 139, distance: 197.5
click at [702, 139] on div "Category: Feature request Insight: Client wants the ability to add a third step…" at bounding box center [550, 132] width 434 height 26
click at [431, 115] on icon at bounding box center [430, 118] width 8 height 6
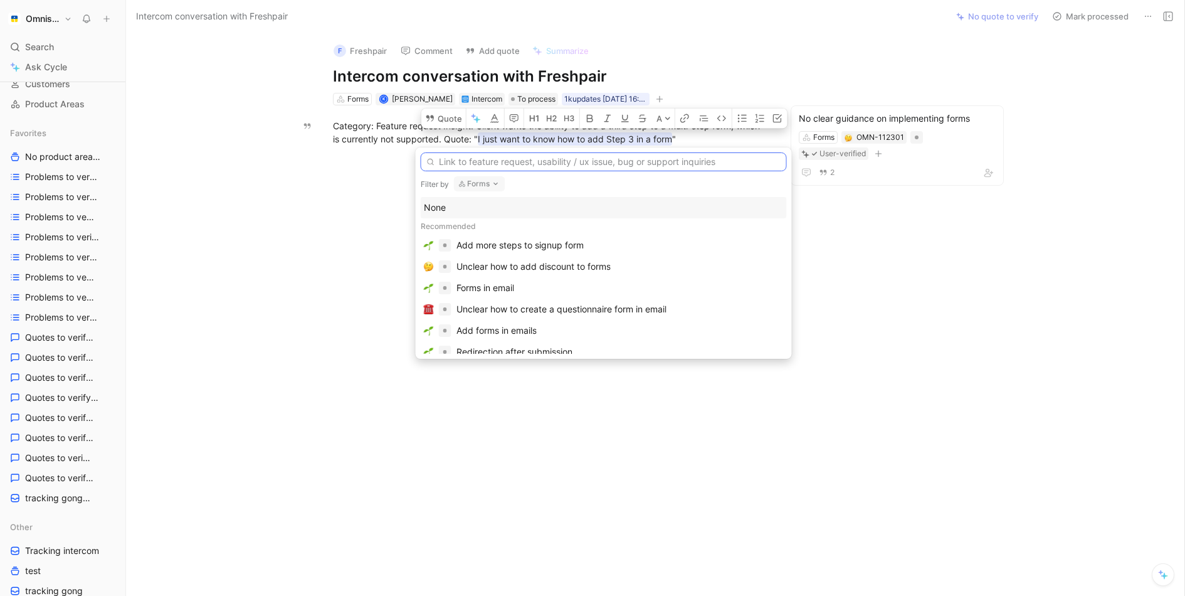
paste input "Add more steps to signup form"
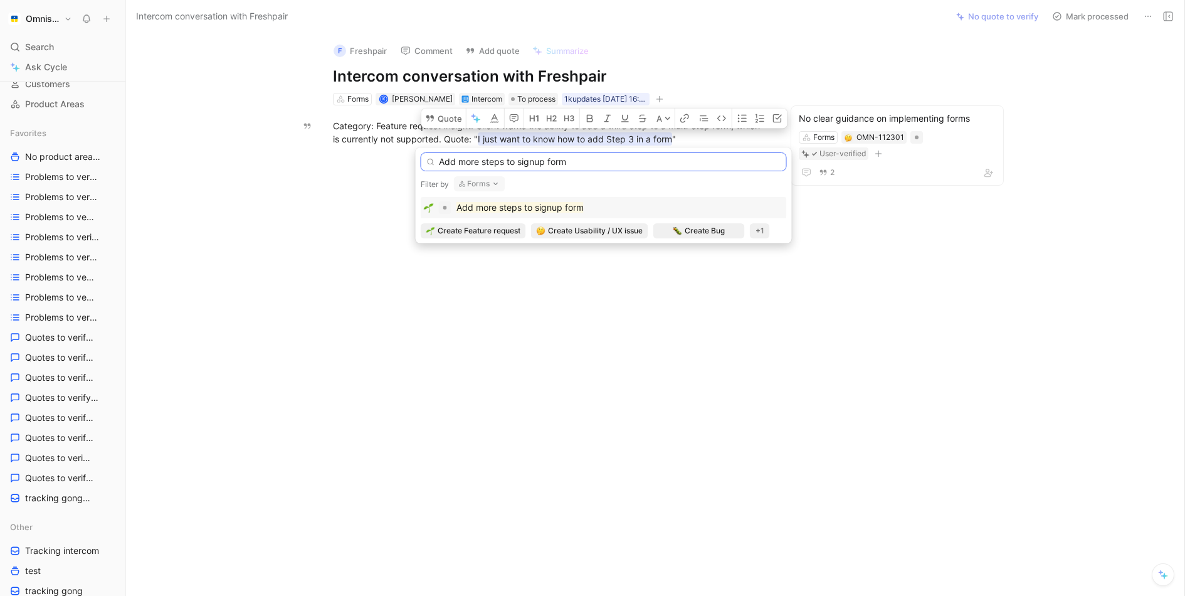
type input "Add more steps to signup form"
click at [554, 214] on div "Add more steps to signup form" at bounding box center [519, 207] width 127 height 15
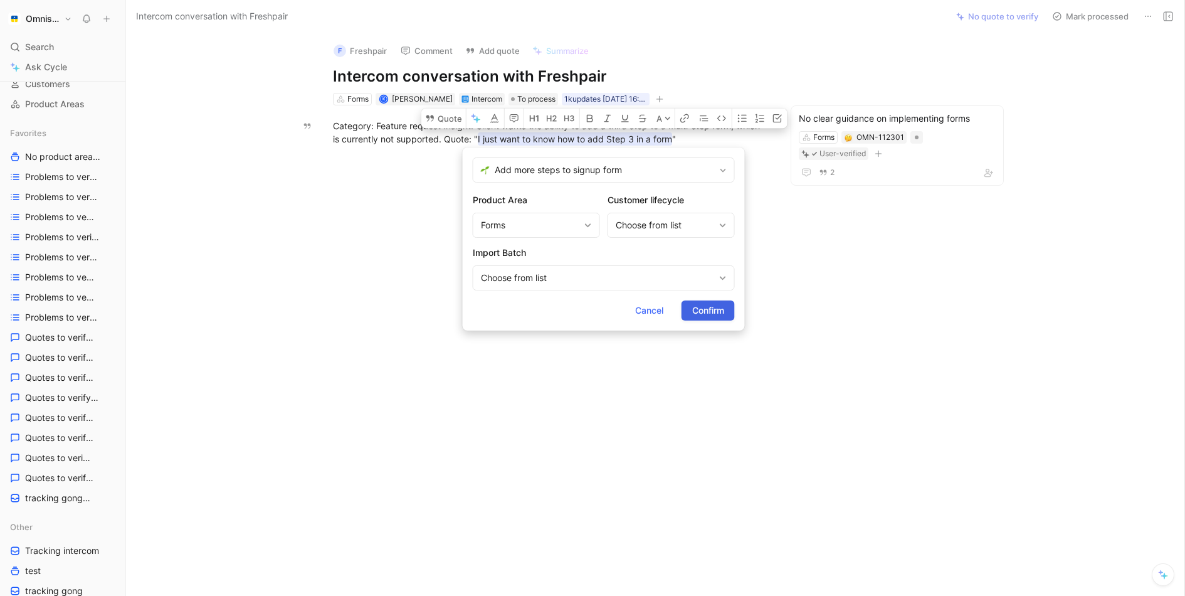
click at [722, 313] on span "Confirm" at bounding box center [708, 310] width 32 height 15
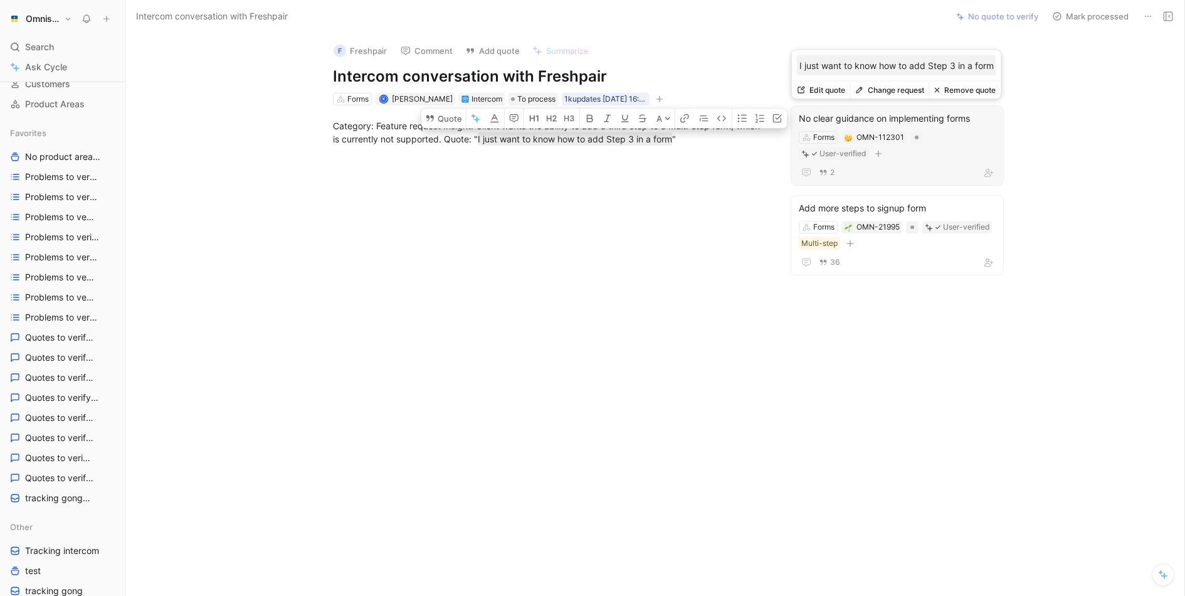
click at [968, 94] on button "Remove quote" at bounding box center [964, 91] width 71 height 18
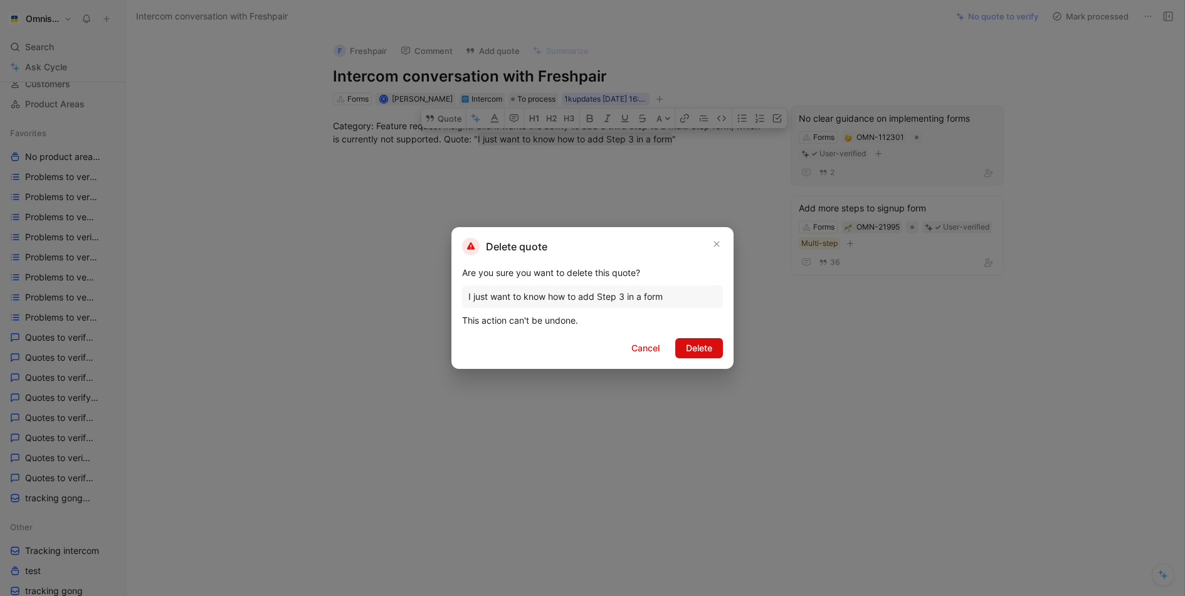
click at [703, 350] on span "Delete" at bounding box center [699, 347] width 26 height 15
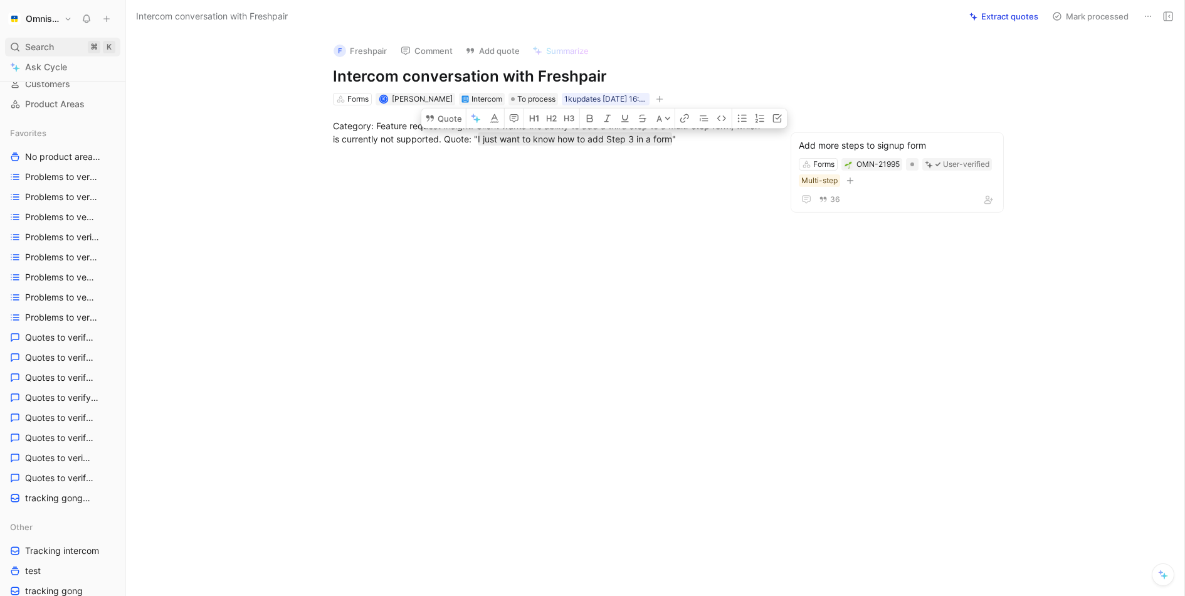
click at [48, 47] on span "Search" at bounding box center [39, 47] width 29 height 15
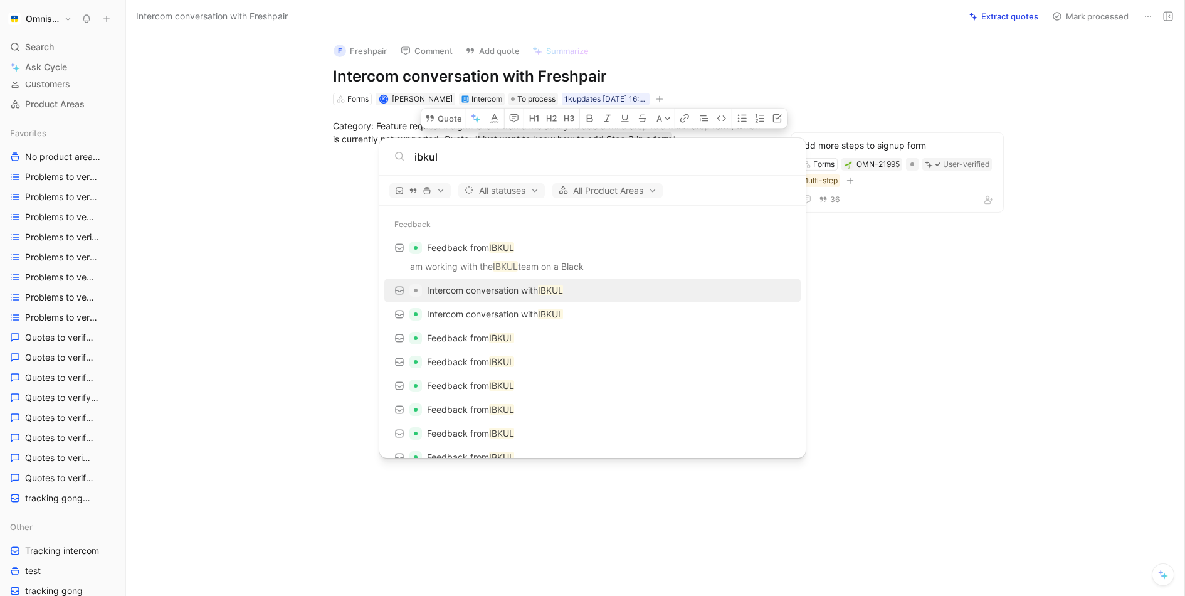
type input "ibkul"
click at [524, 294] on p "Intercom conversation with IBKUL" at bounding box center [495, 290] width 136 height 15
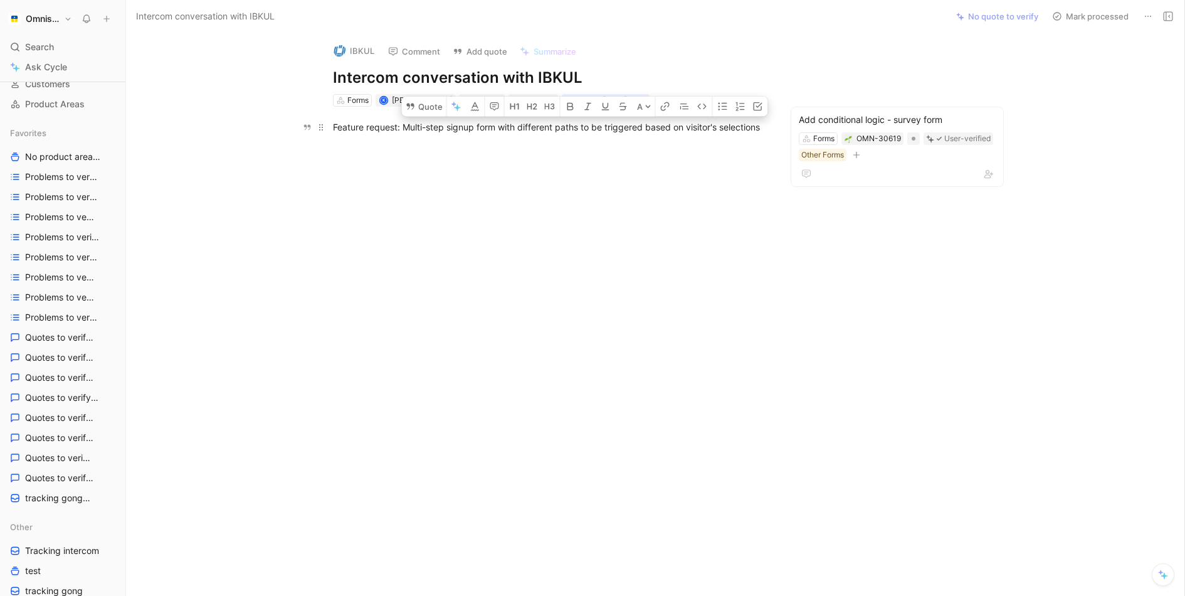
drag, startPoint x: 403, startPoint y: 127, endPoint x: 771, endPoint y: 127, distance: 368.7
click at [771, 127] on p "Feature request: Multi-step signup form with different paths to be triggered ba…" at bounding box center [550, 127] width 482 height 21
click at [415, 106] on button "Quote" at bounding box center [424, 107] width 45 height 20
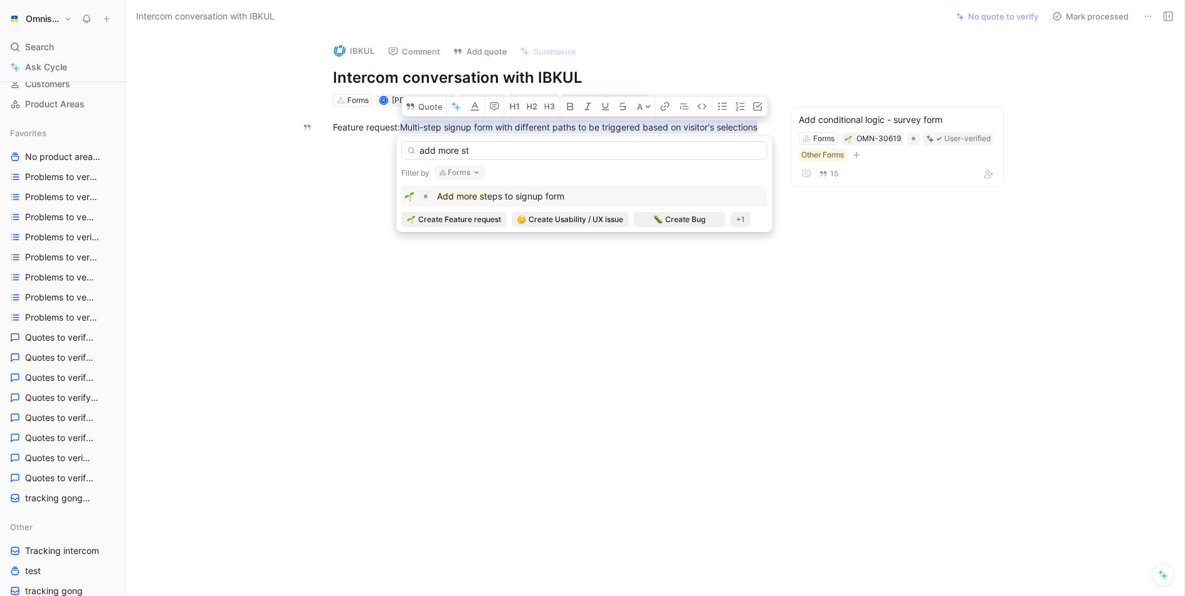
type input "add more st"
click at [558, 193] on span "eps to signup form" at bounding box center [525, 196] width 77 height 11
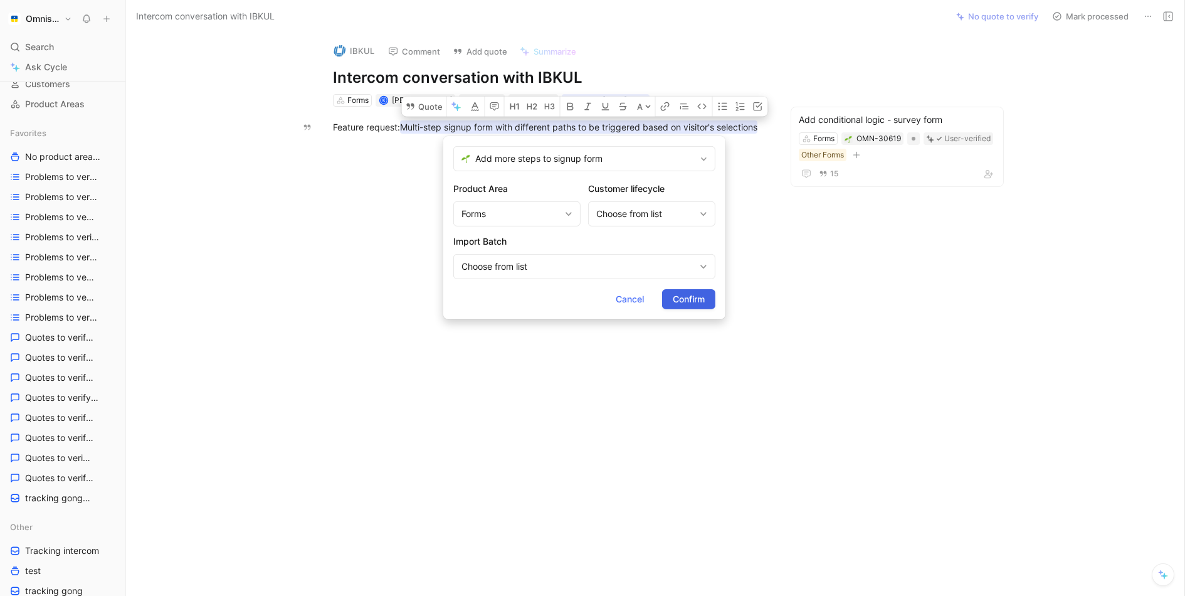
click at [687, 295] on span "Confirm" at bounding box center [689, 299] width 32 height 15
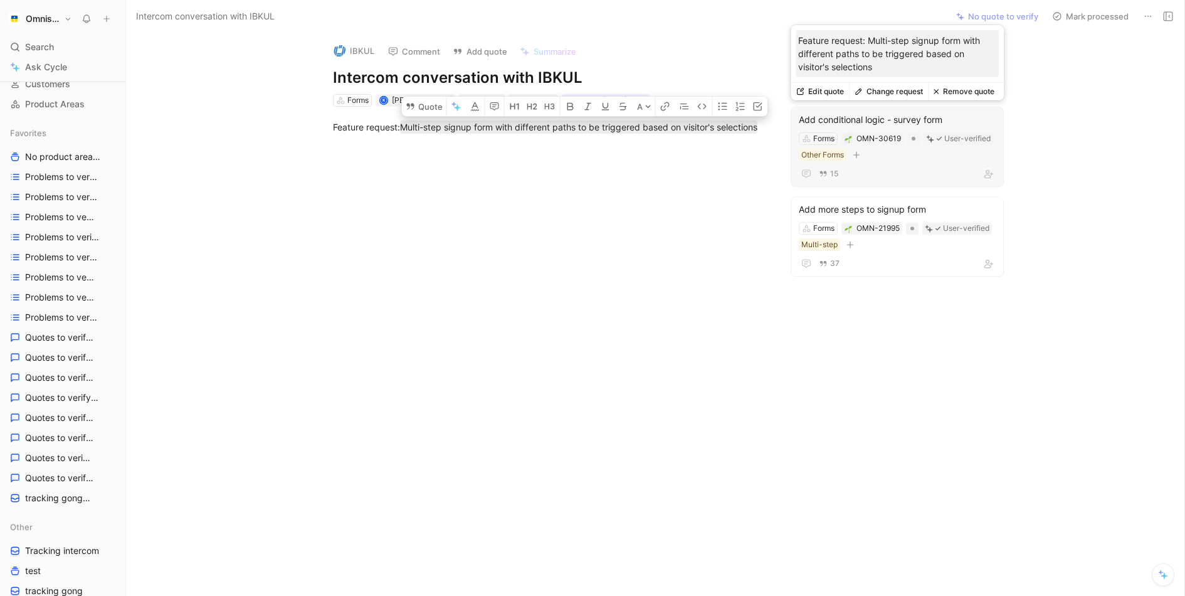
click at [962, 94] on button "Remove quote" at bounding box center [963, 92] width 71 height 18
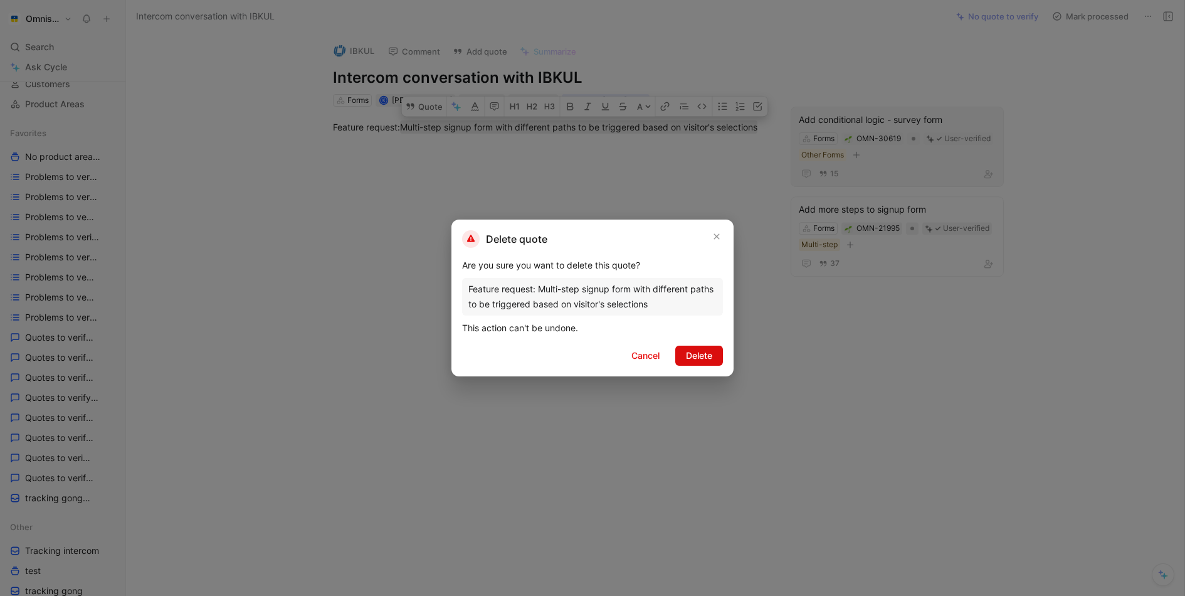
click at [681, 349] on button "Delete" at bounding box center [699, 356] width 48 height 20
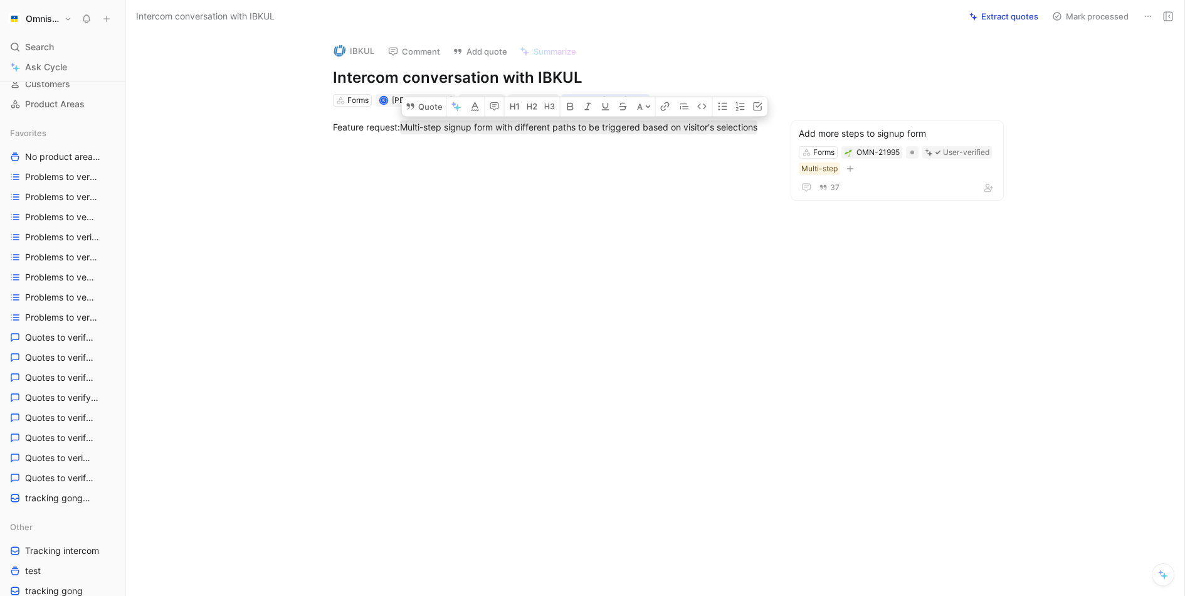
click at [732, 39] on div "IBKUL Comment Add quote Summarize" at bounding box center [547, 48] width 439 height 28
drag, startPoint x: 51, startPoint y: 58, endPoint x: 45, endPoint y: 46, distance: 14.0
click at [45, 46] on div "Search ⌘ K Ask Cycle" at bounding box center [62, 57] width 115 height 39
click at [45, 46] on span "Search" at bounding box center [39, 47] width 29 height 15
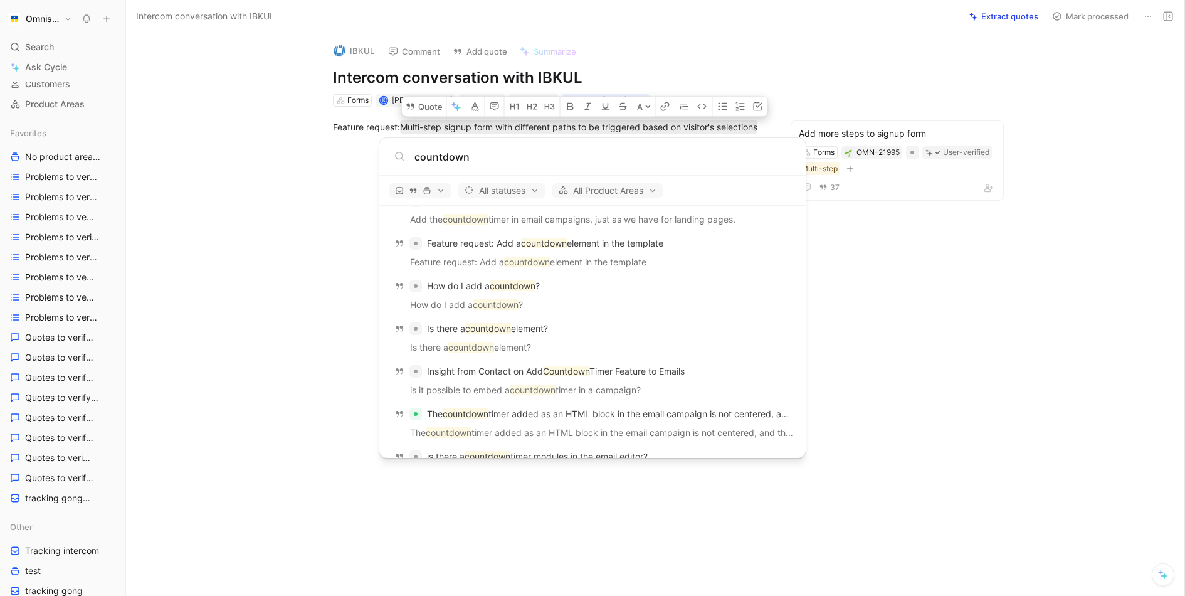
scroll to position [1808, 0]
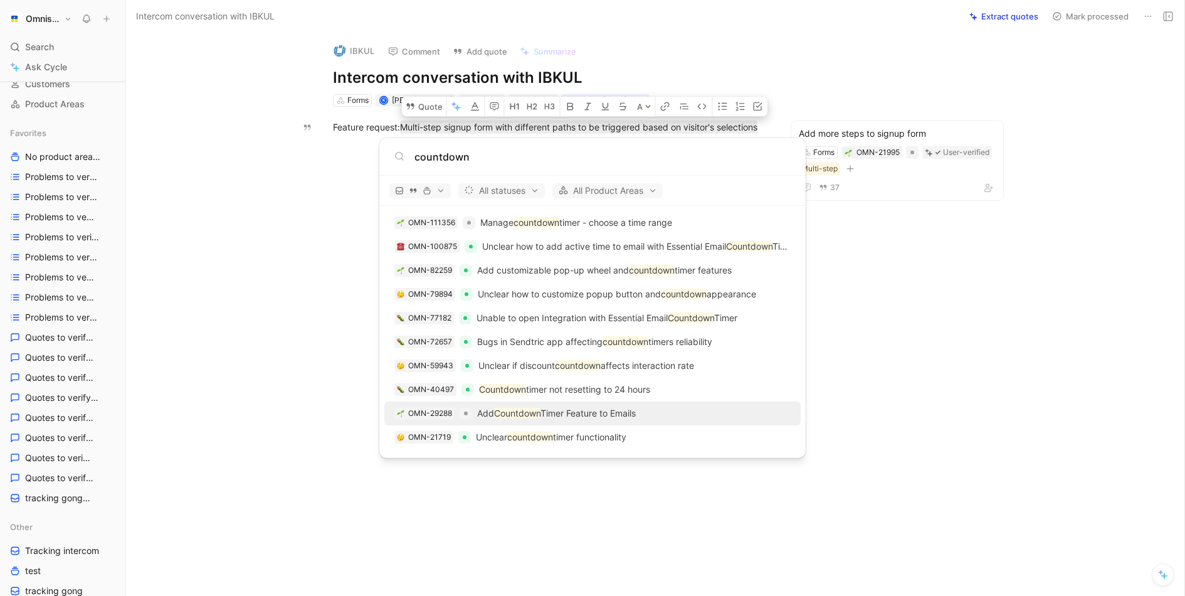
type input "countdown"
click at [591, 412] on p "Add Countdown Timer Feature to Emails" at bounding box center [556, 413] width 159 height 15
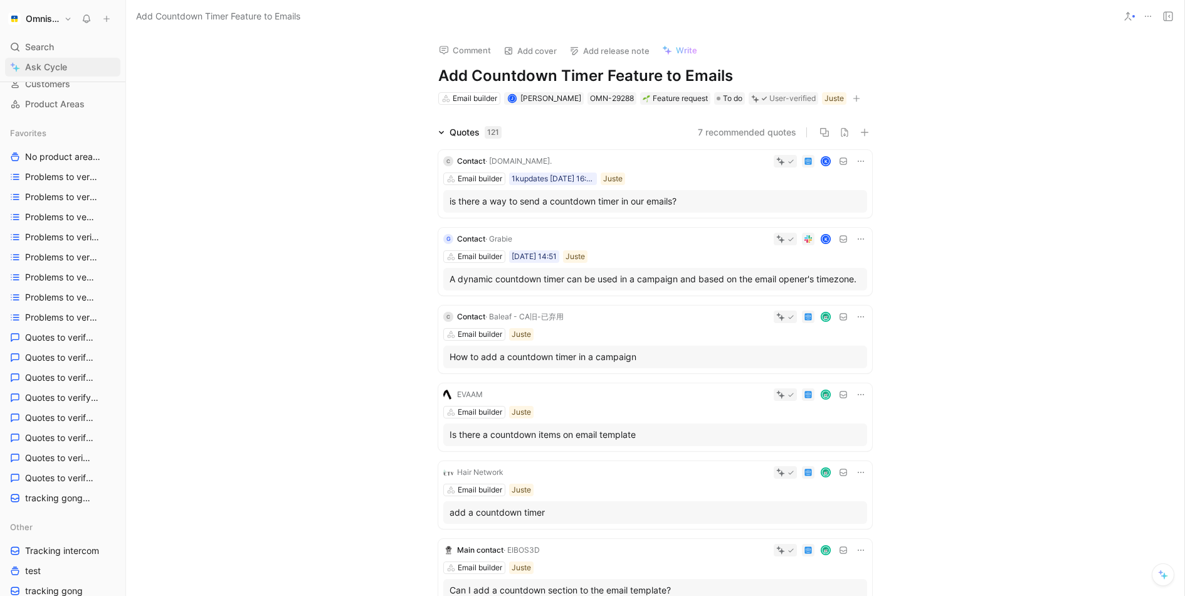
click at [56, 58] on link "Ask Cycle" at bounding box center [62, 67] width 115 height 19
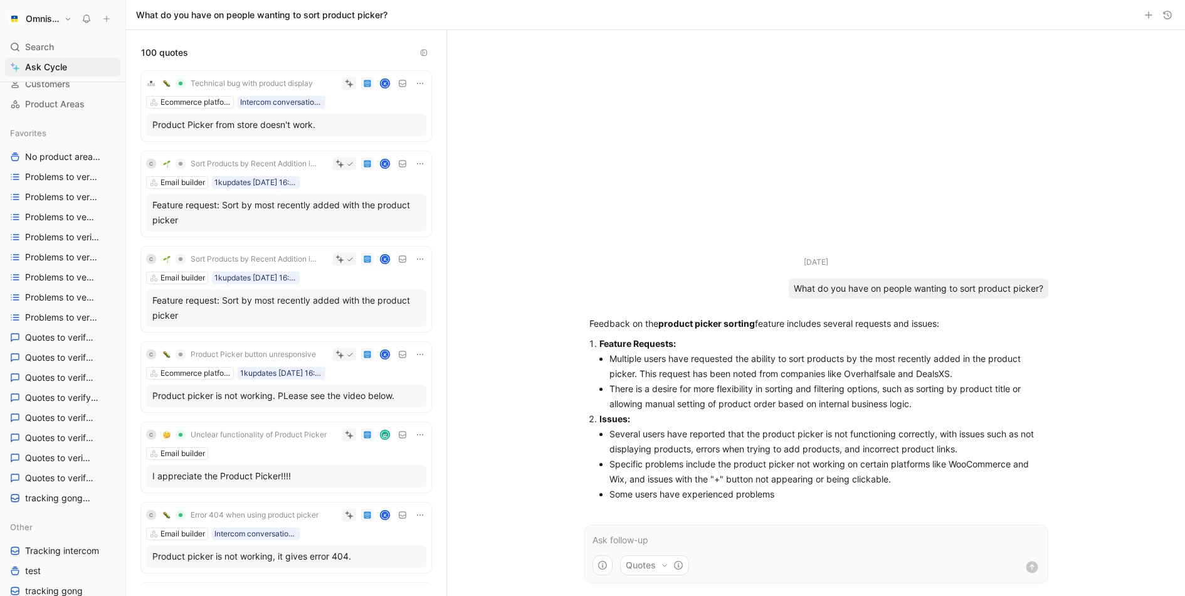
click at [318, 198] on div "Feature request: Sort by most recently added with the product picker" at bounding box center [286, 213] width 268 height 30
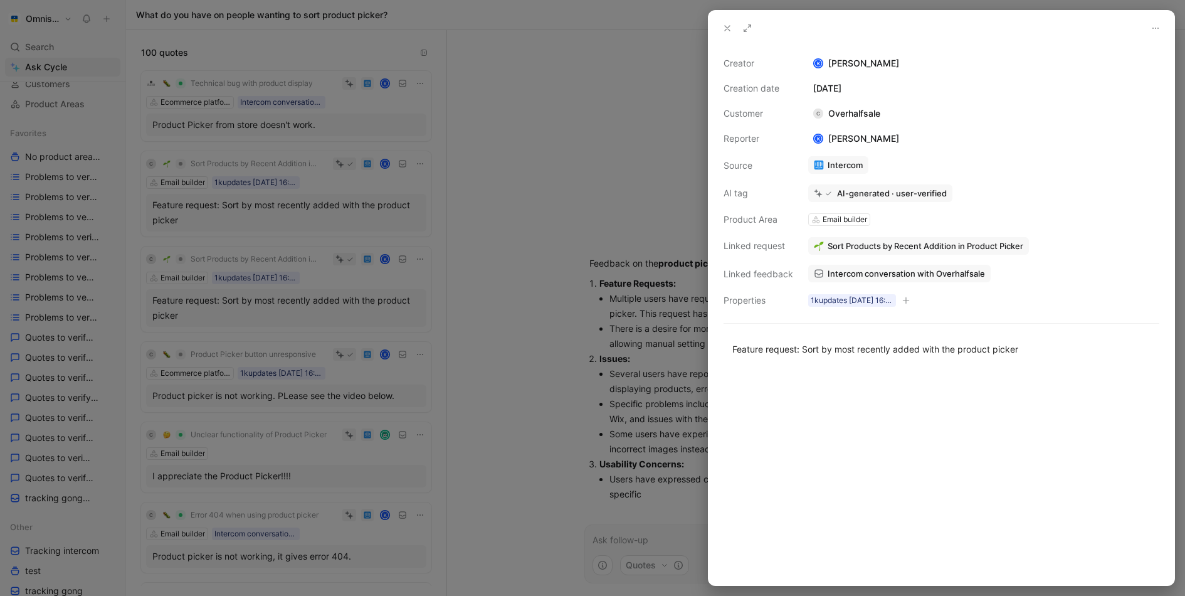
click at [897, 272] on span "Intercom conversation with Overhalfsale" at bounding box center [906, 273] width 157 height 11
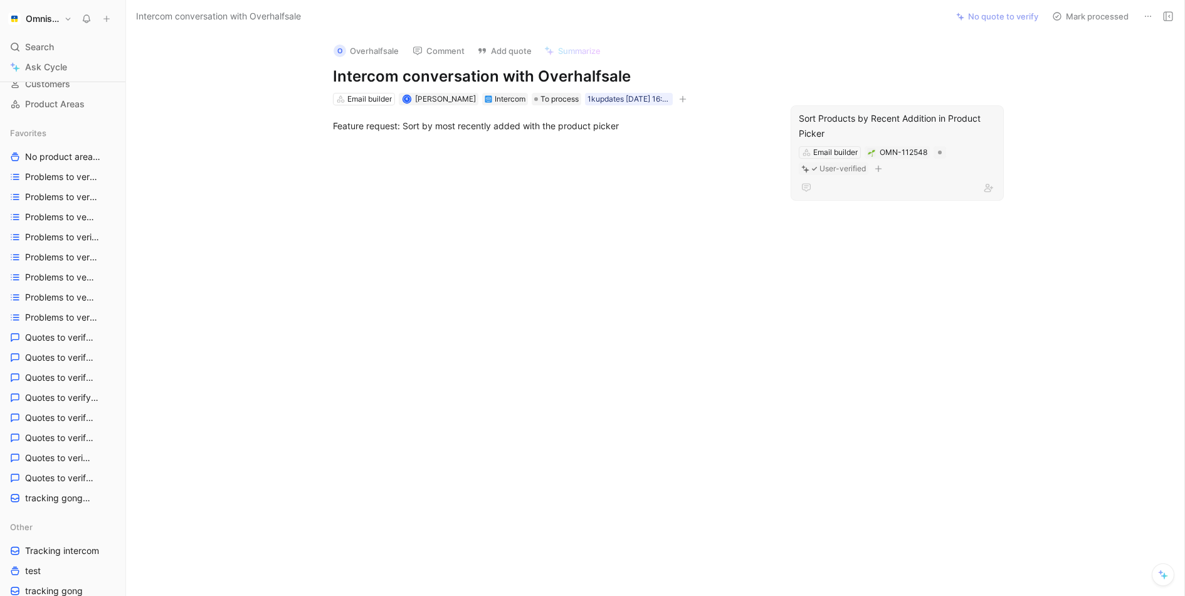
click at [836, 123] on div "Sort Products by Recent Addition in Product Picker" at bounding box center [897, 126] width 197 height 30
